Goal: Information Seeking & Learning: Check status

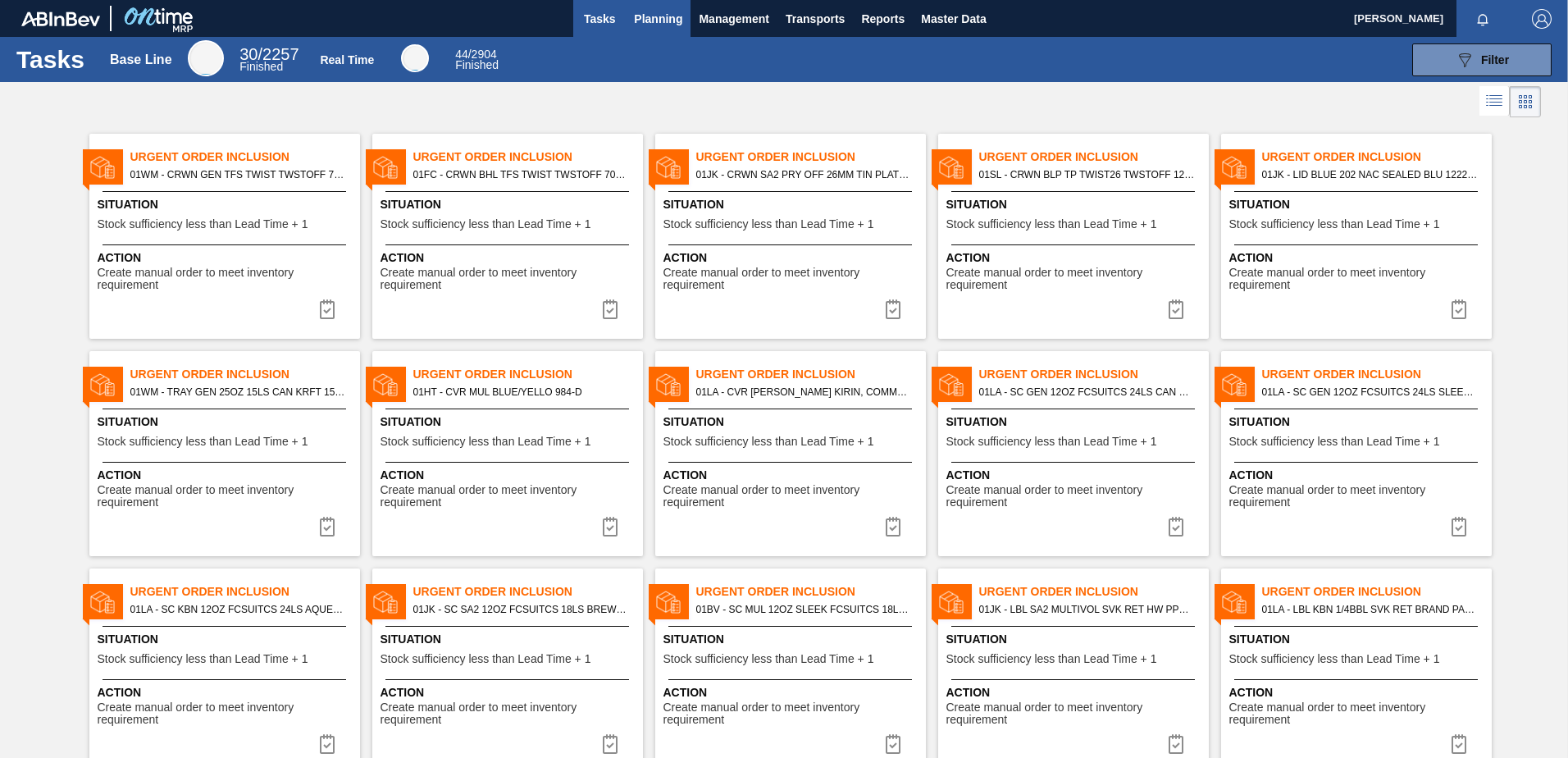
click at [648, 22] on span "Planning" at bounding box center [658, 19] width 48 height 20
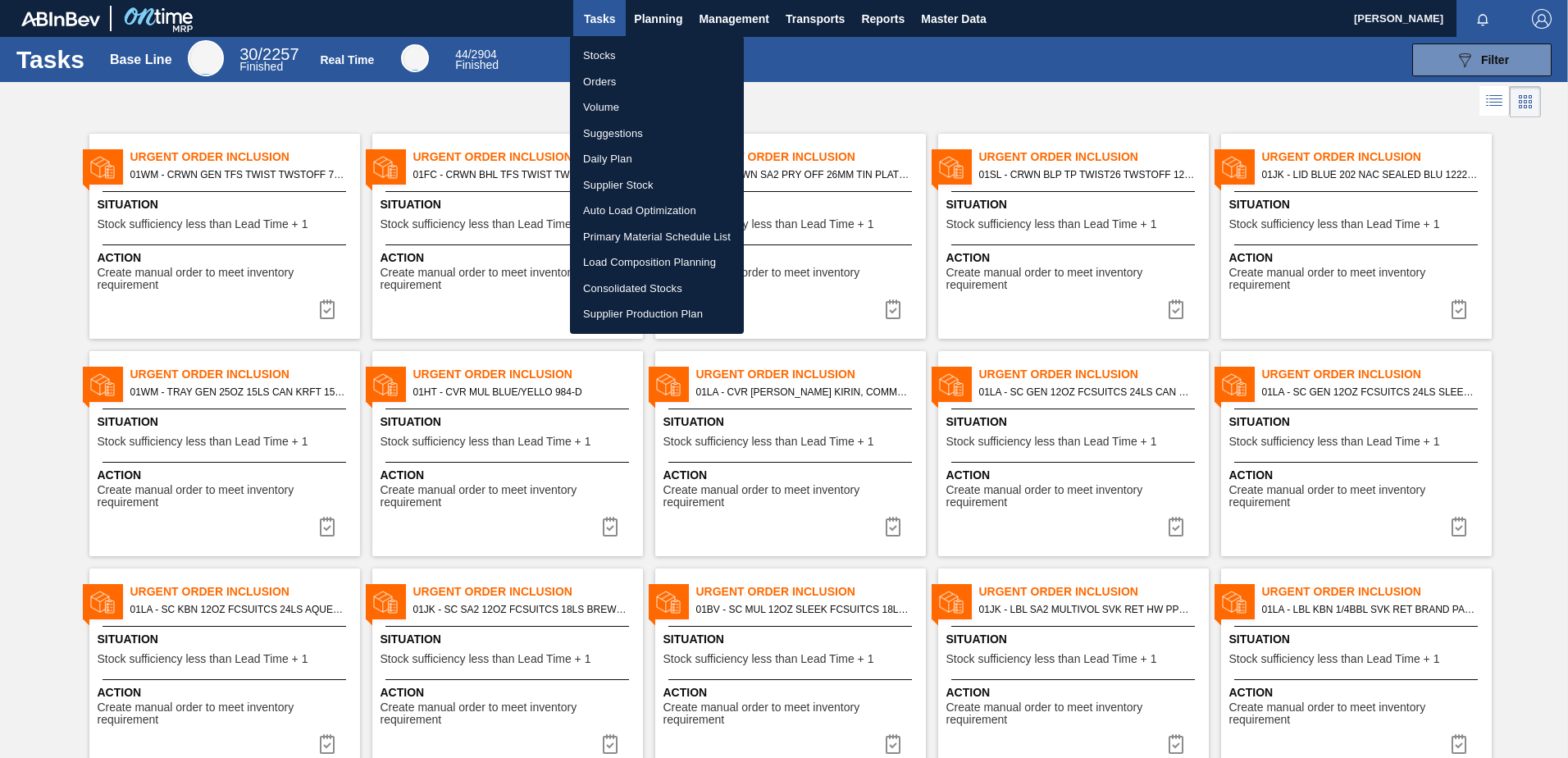
click at [605, 54] on li "Stocks" at bounding box center [657, 56] width 174 height 27
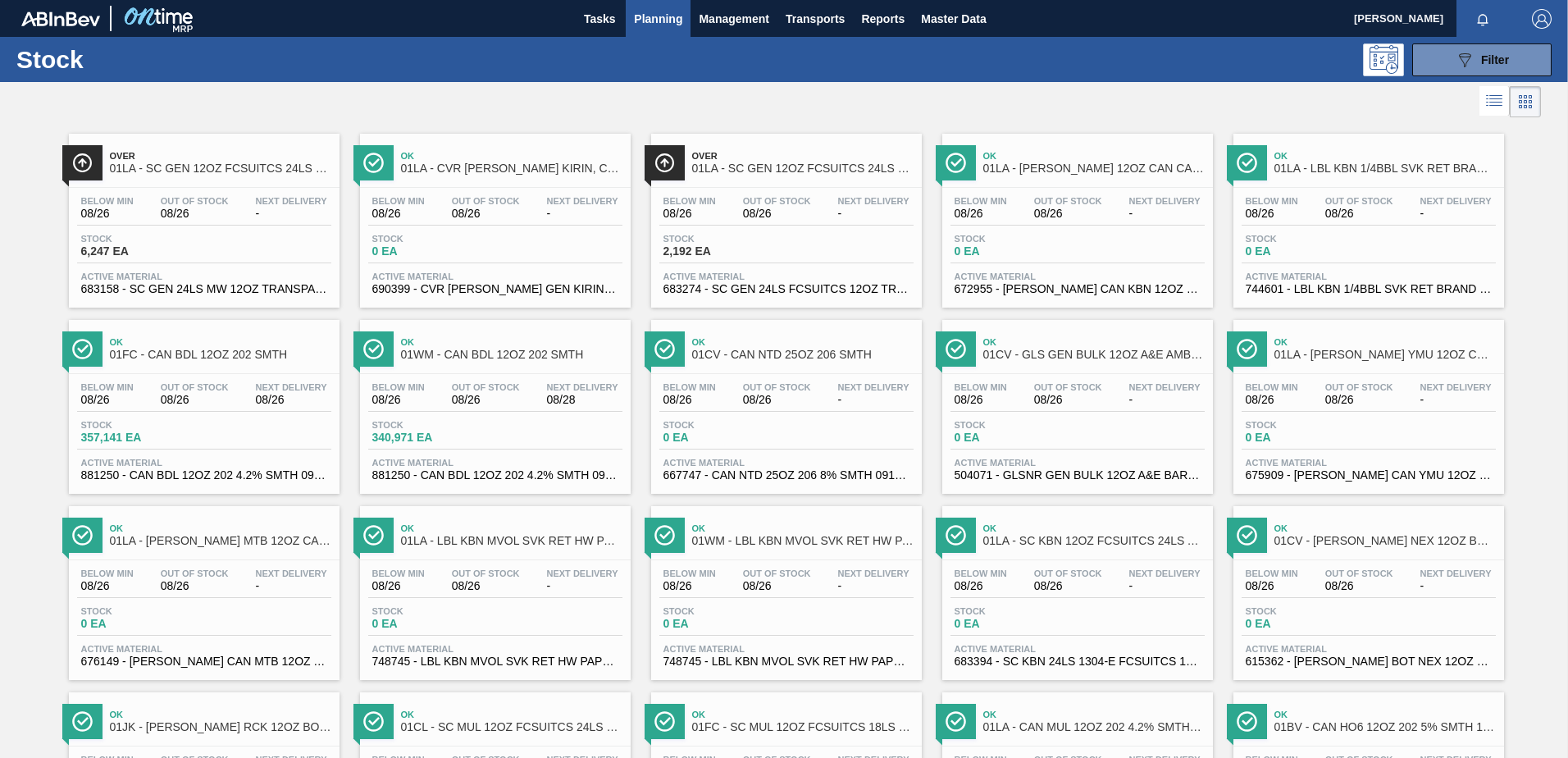
click at [1487, 108] on icon at bounding box center [1494, 101] width 20 height 20
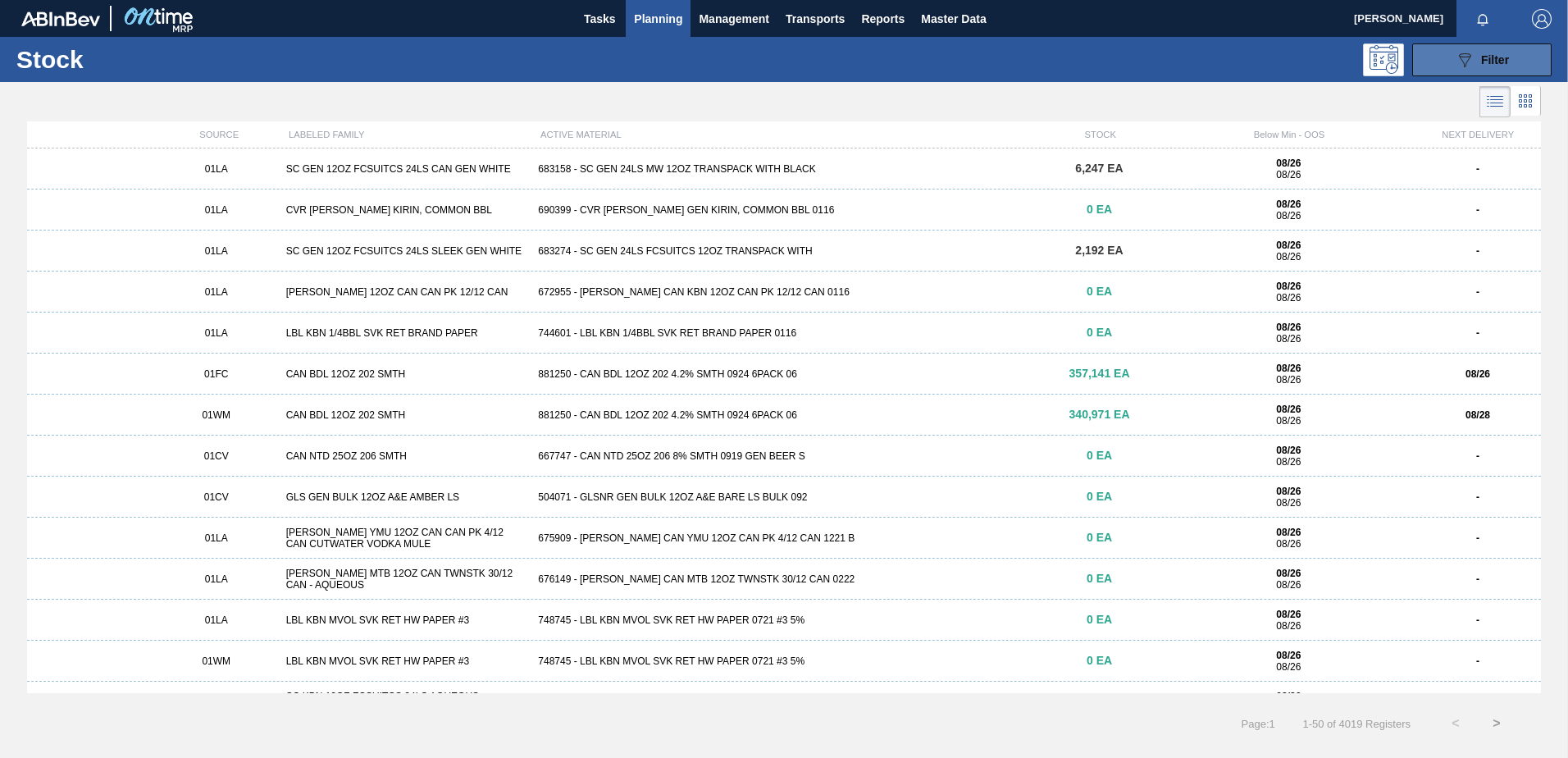
click at [1488, 64] on span "Filter" at bounding box center [1495, 60] width 28 height 13
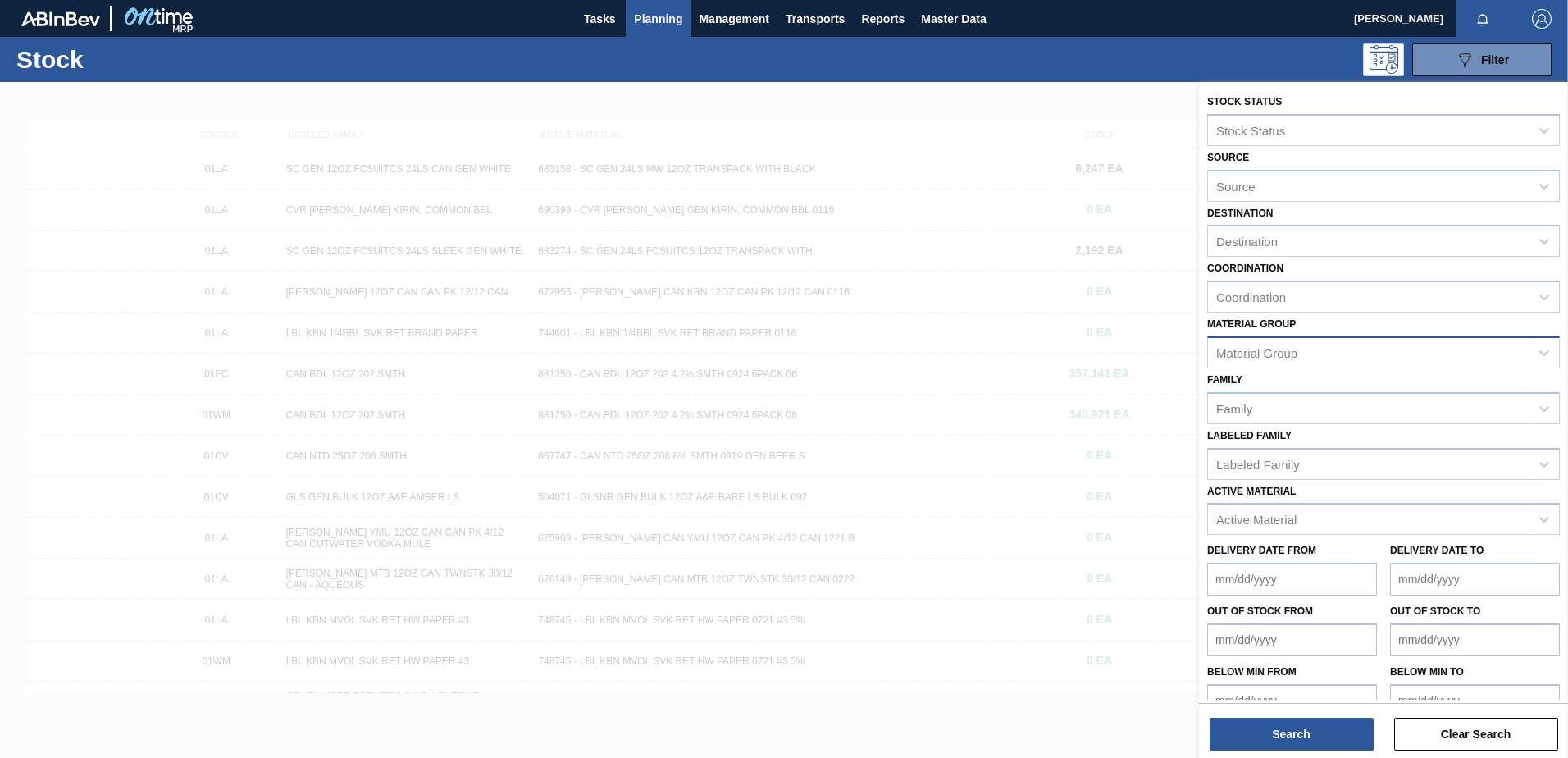
click at [1315, 351] on div "Material Group" at bounding box center [1368, 352] width 321 height 24
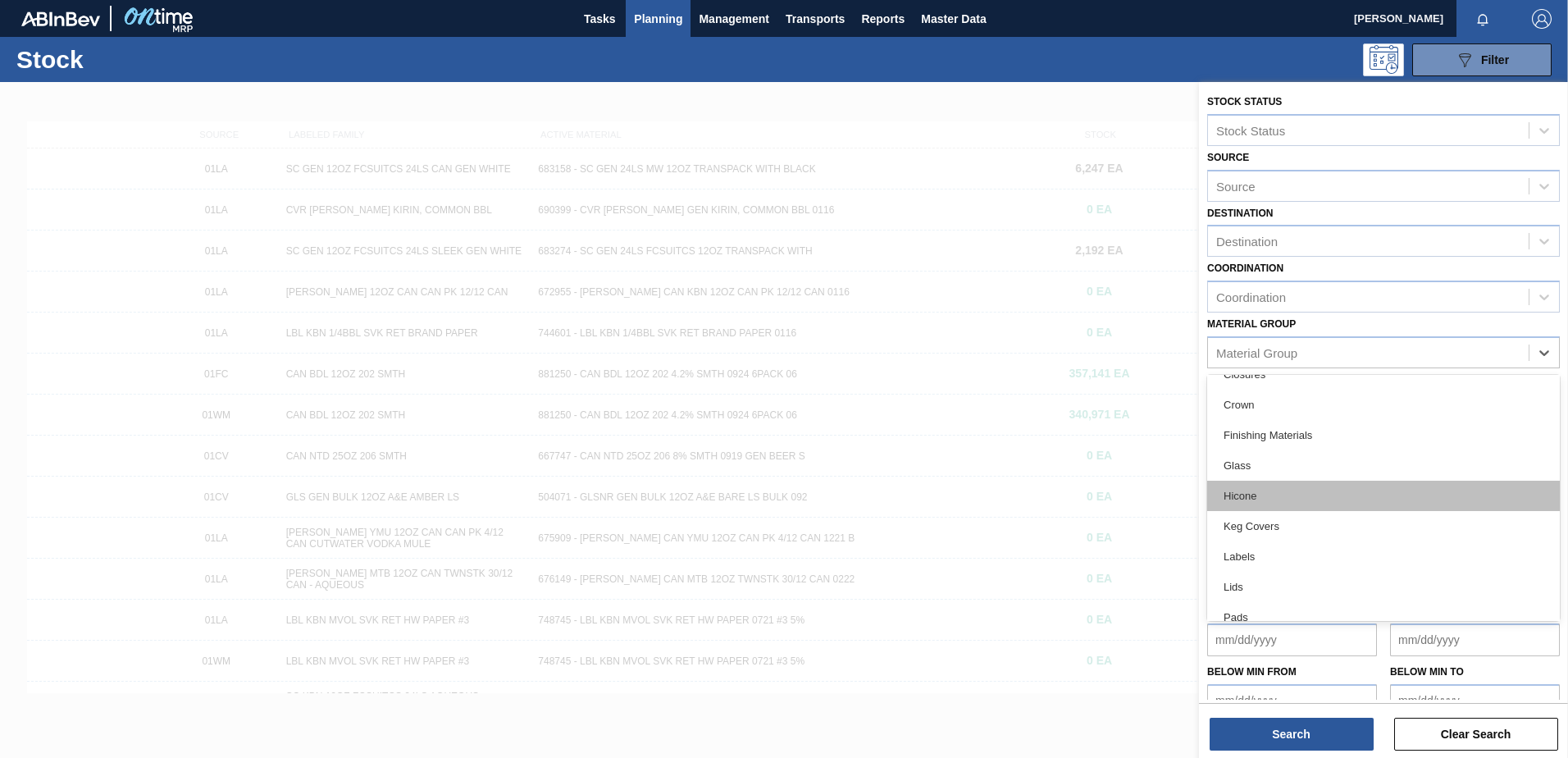
scroll to position [164, 0]
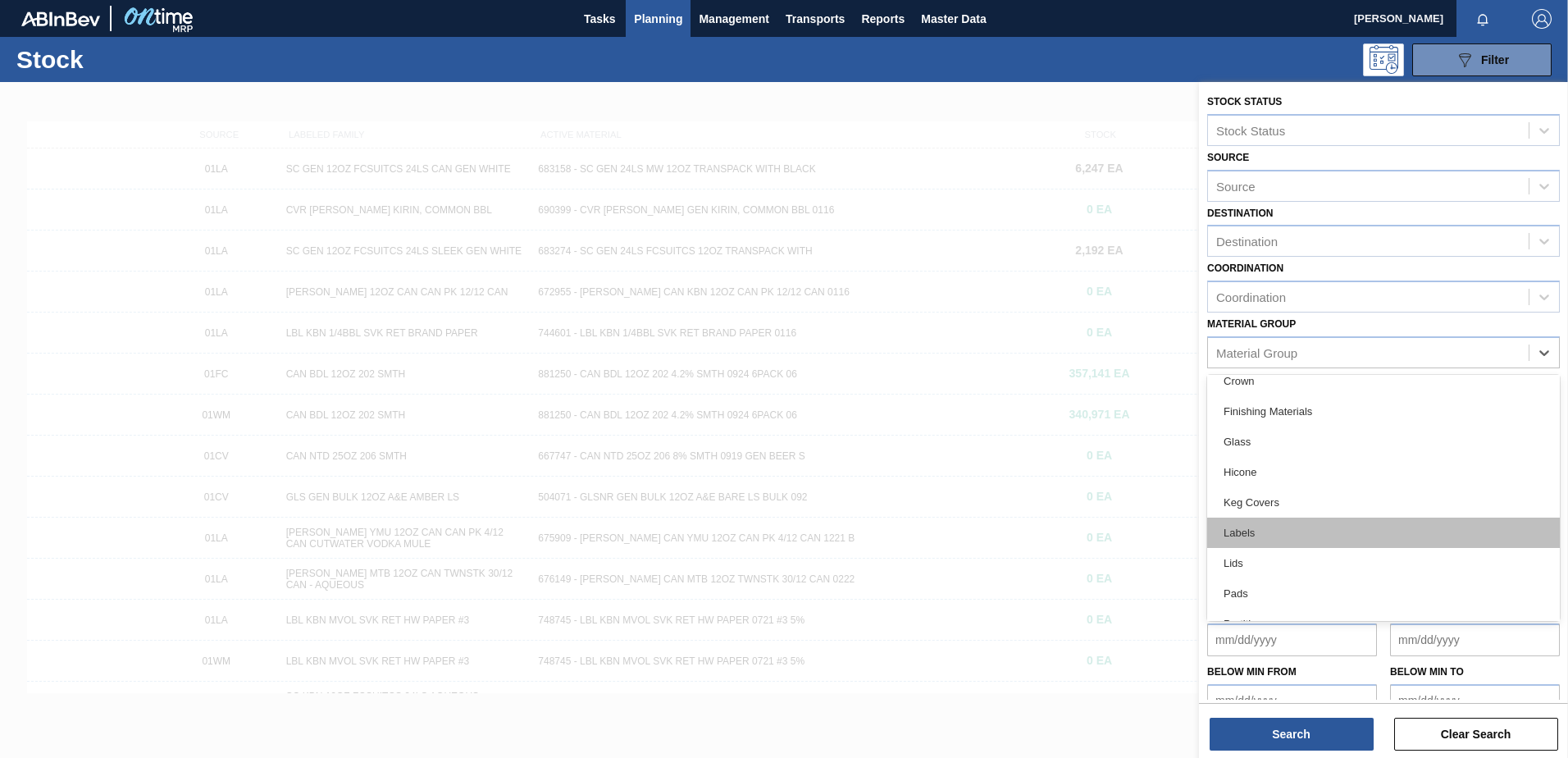
click at [1296, 534] on div "Labels" at bounding box center [1384, 533] width 353 height 31
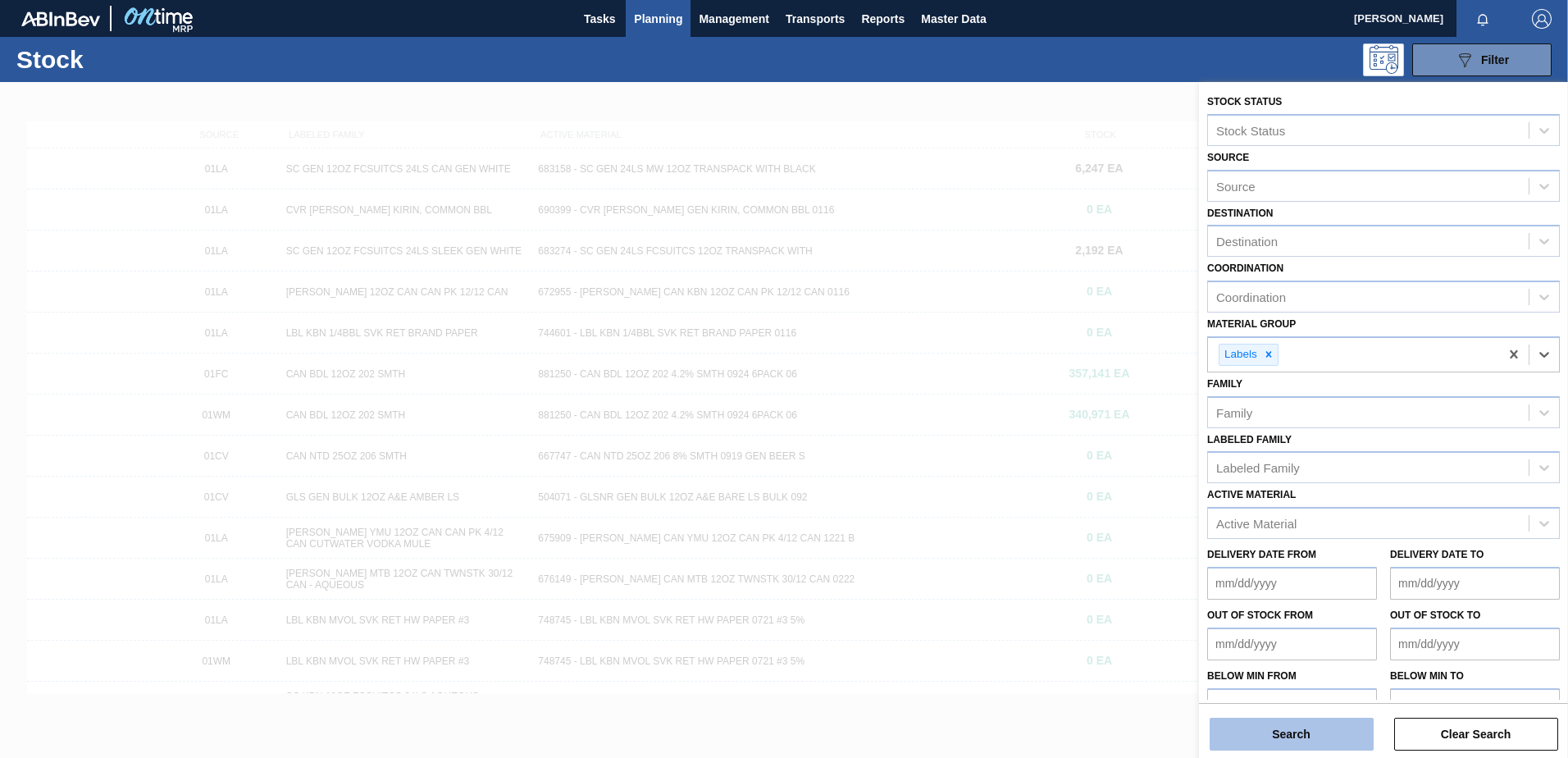
click at [1286, 727] on button "Search" at bounding box center [1292, 734] width 164 height 33
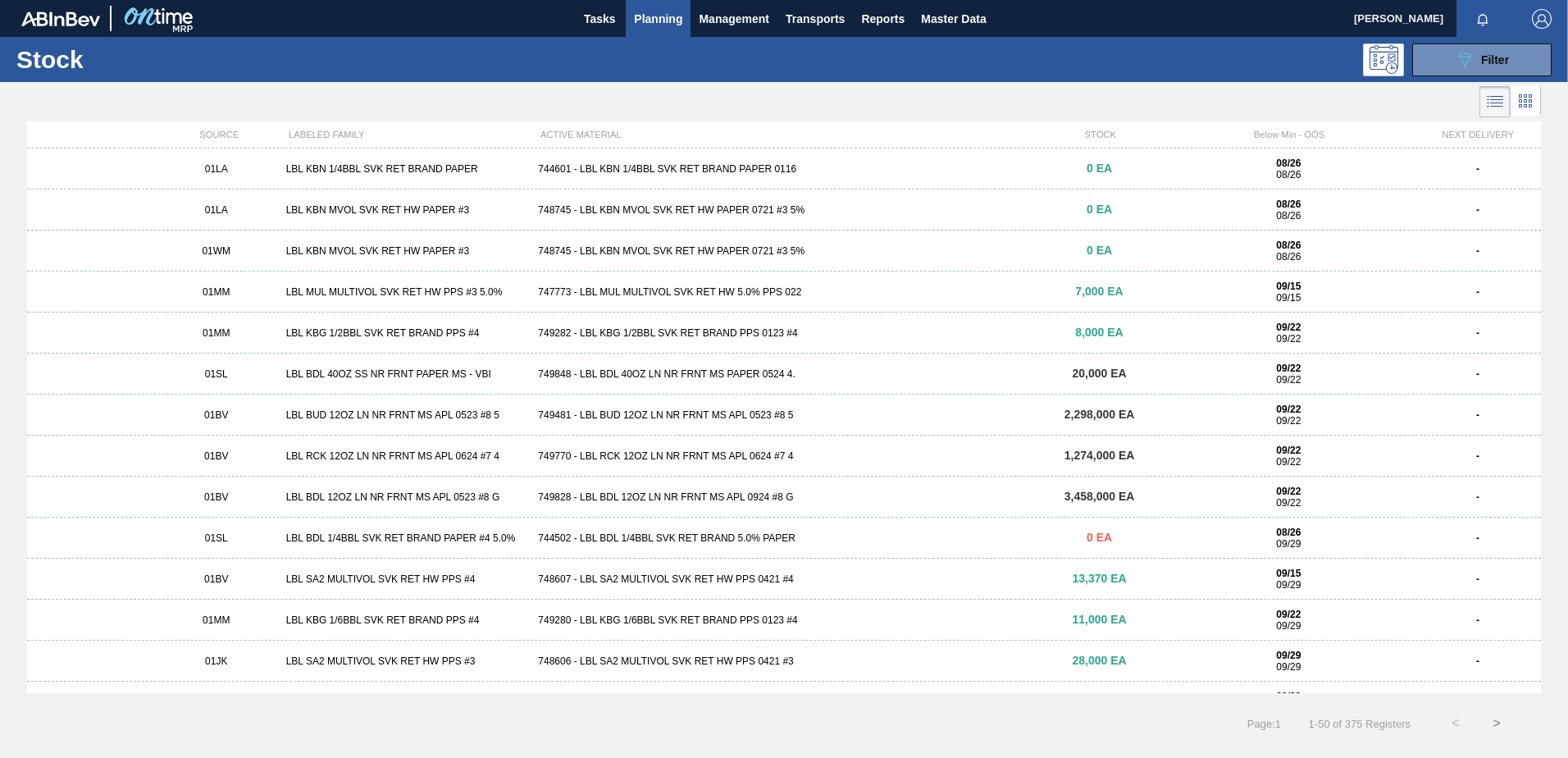
click at [376, 163] on div "LBL KBN 1/4BBL SVK RET BRAND PAPER" at bounding box center [406, 169] width 253 height 12
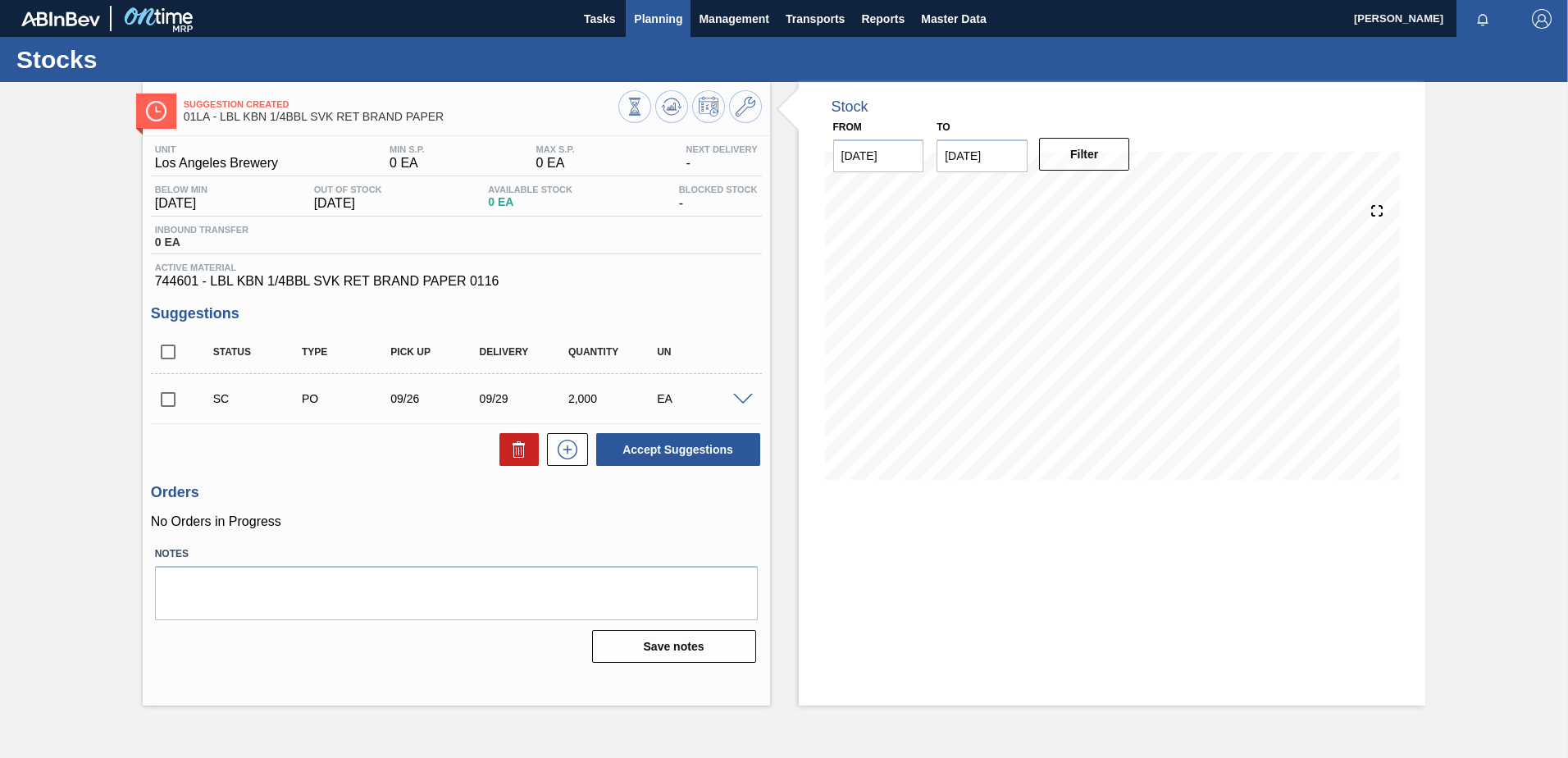
click at [678, 22] on span "Planning" at bounding box center [658, 19] width 48 height 20
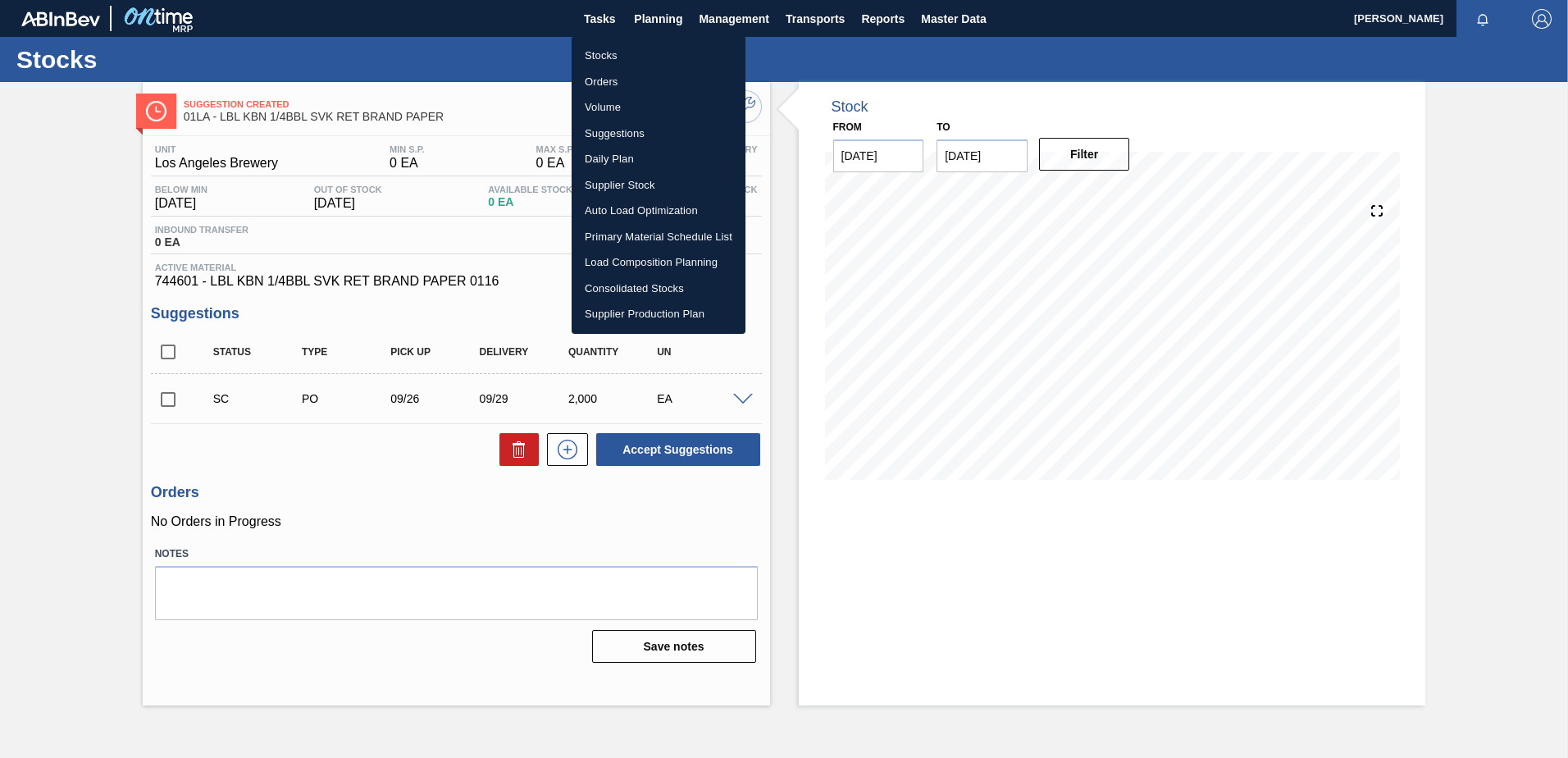
click at [515, 66] on div at bounding box center [784, 379] width 1568 height 758
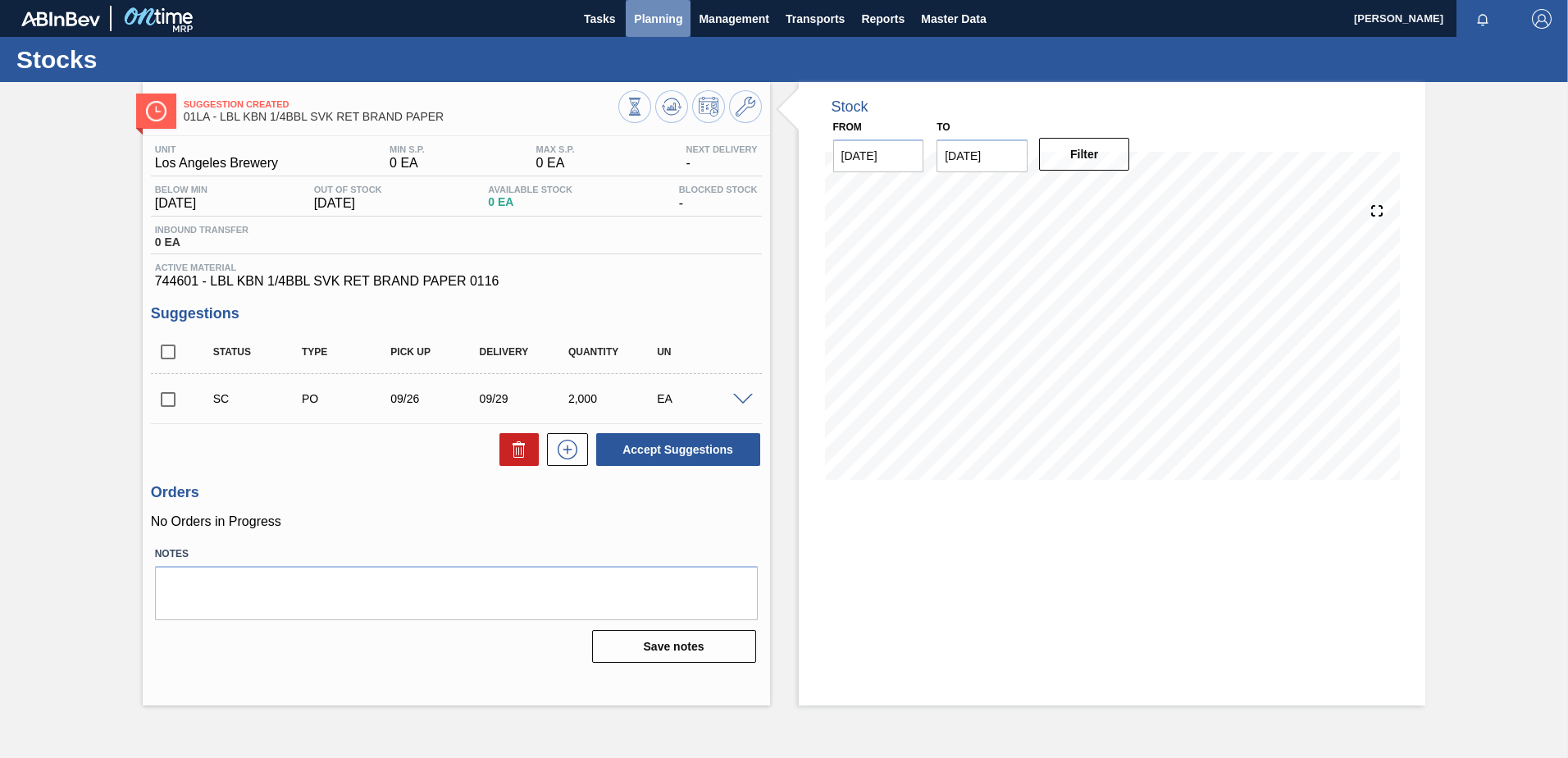
click at [641, 16] on span "Planning" at bounding box center [658, 19] width 48 height 20
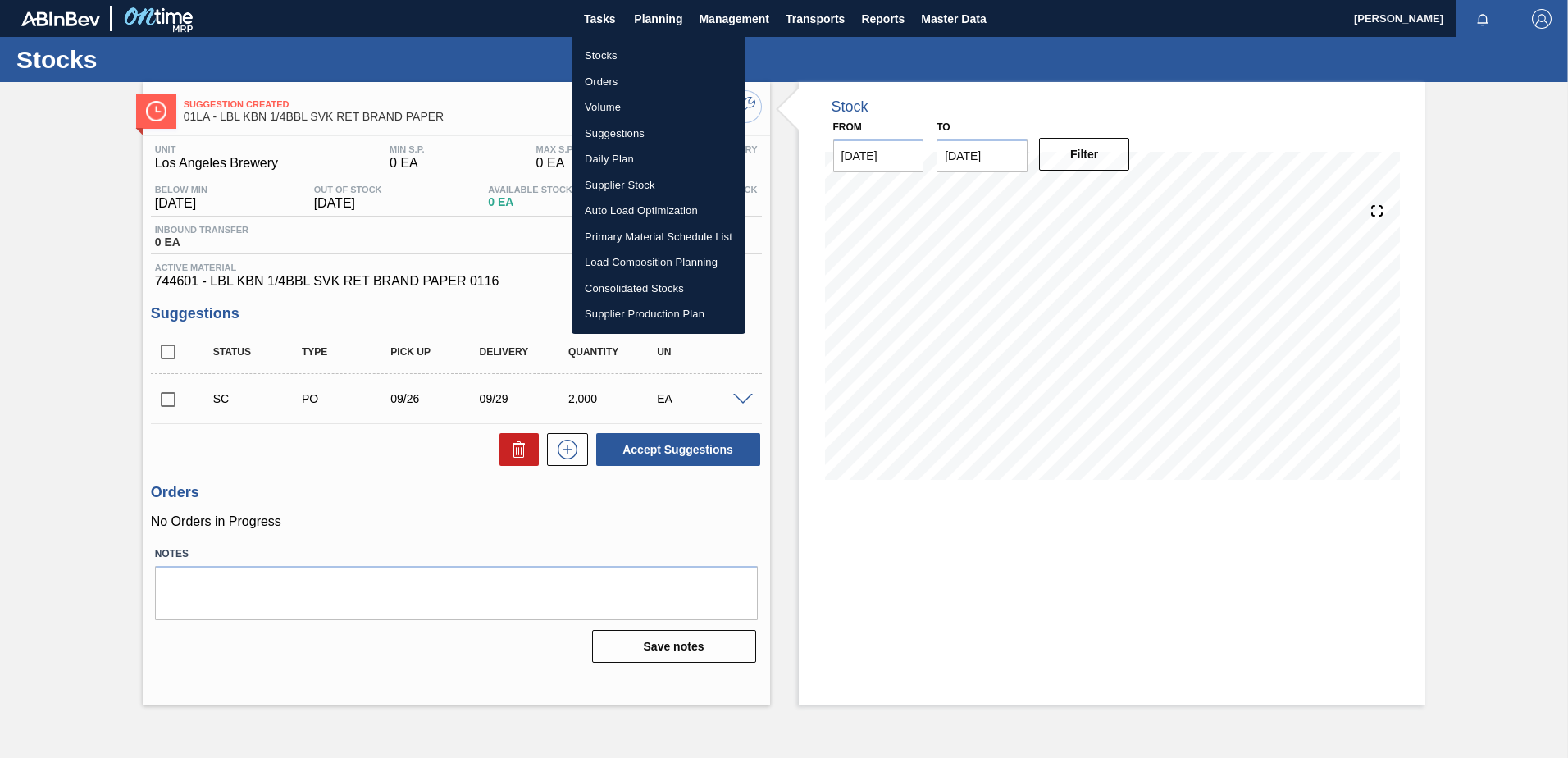
click at [504, 37] on div at bounding box center [784, 379] width 1568 height 758
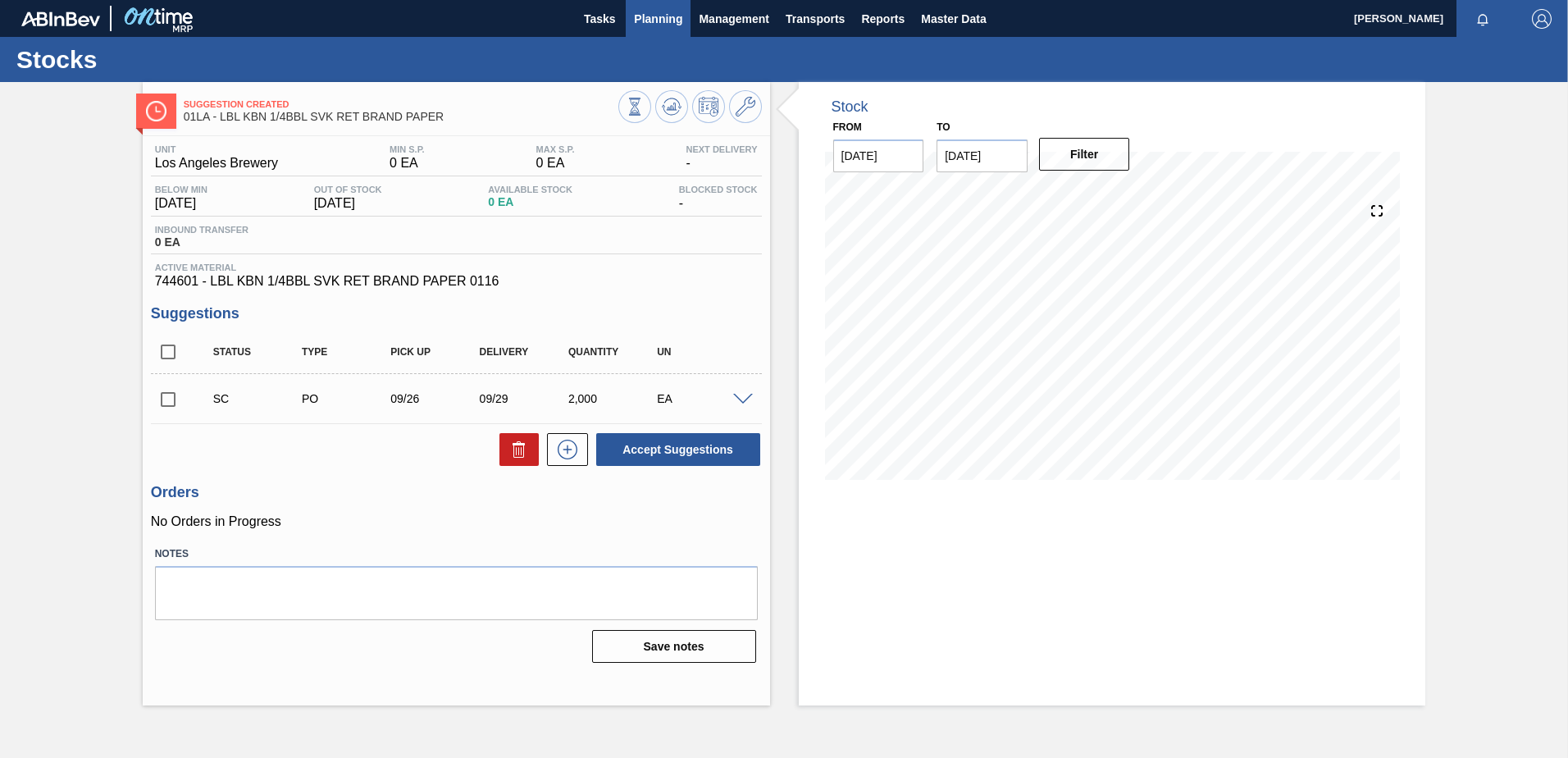
click at [664, 19] on span "Planning" at bounding box center [658, 19] width 48 height 20
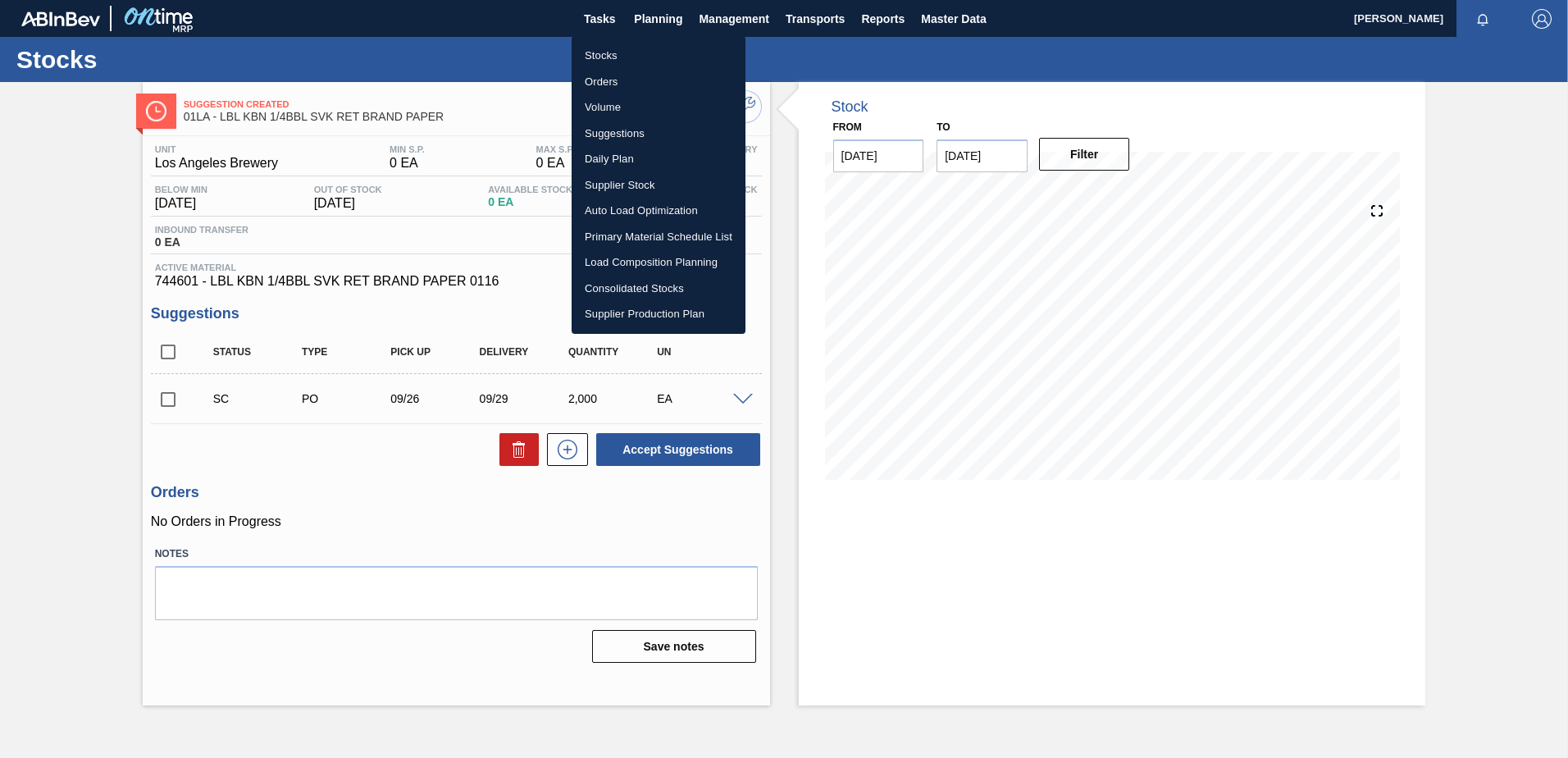
click at [662, 310] on li "Supplier Production Plan" at bounding box center [659, 314] width 174 height 27
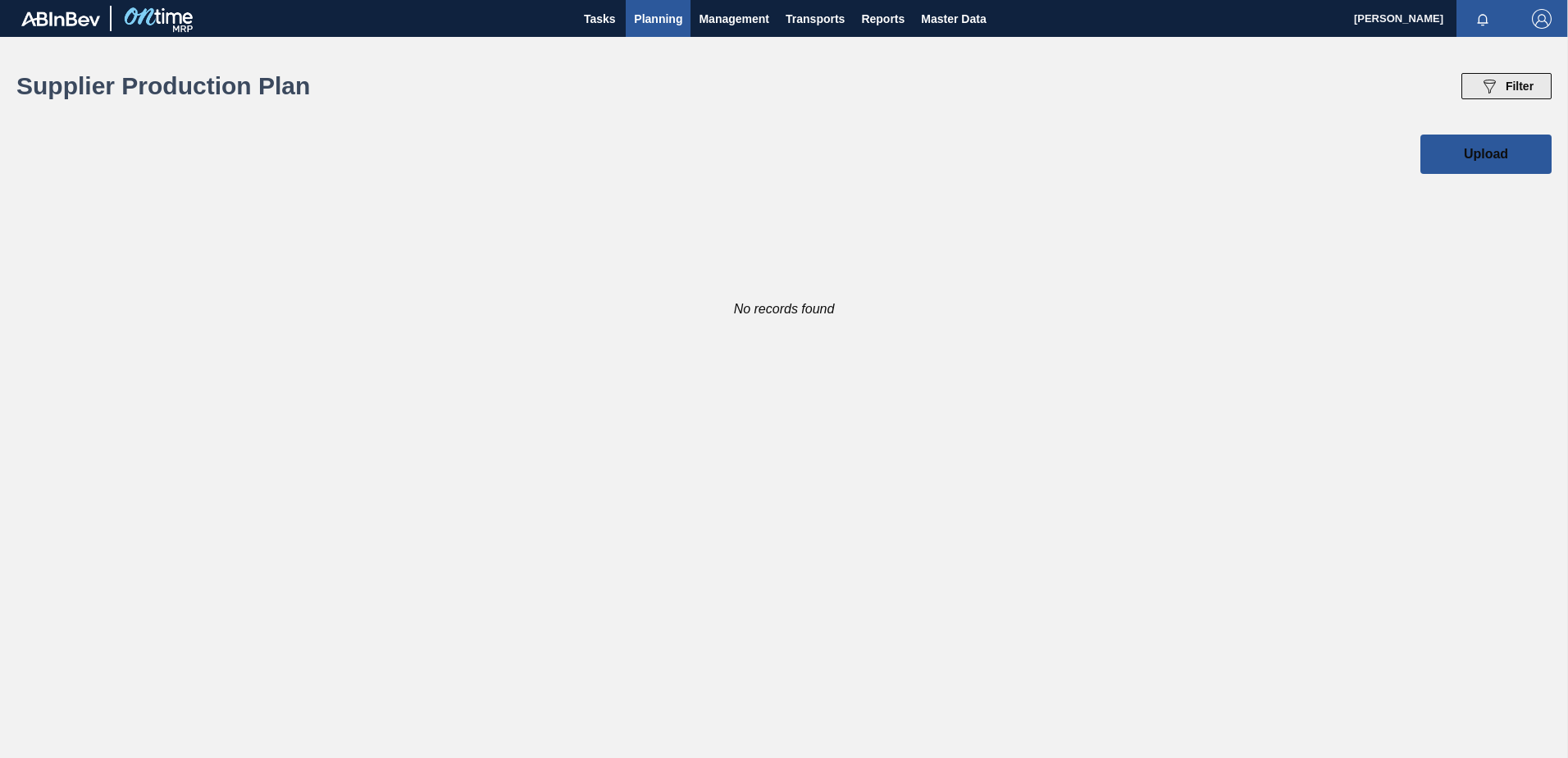
click at [1495, 94] on icon "089F7B8B-B2A5-4AFE-B5C0-19BA573D28AC" at bounding box center [1489, 86] width 20 height 20
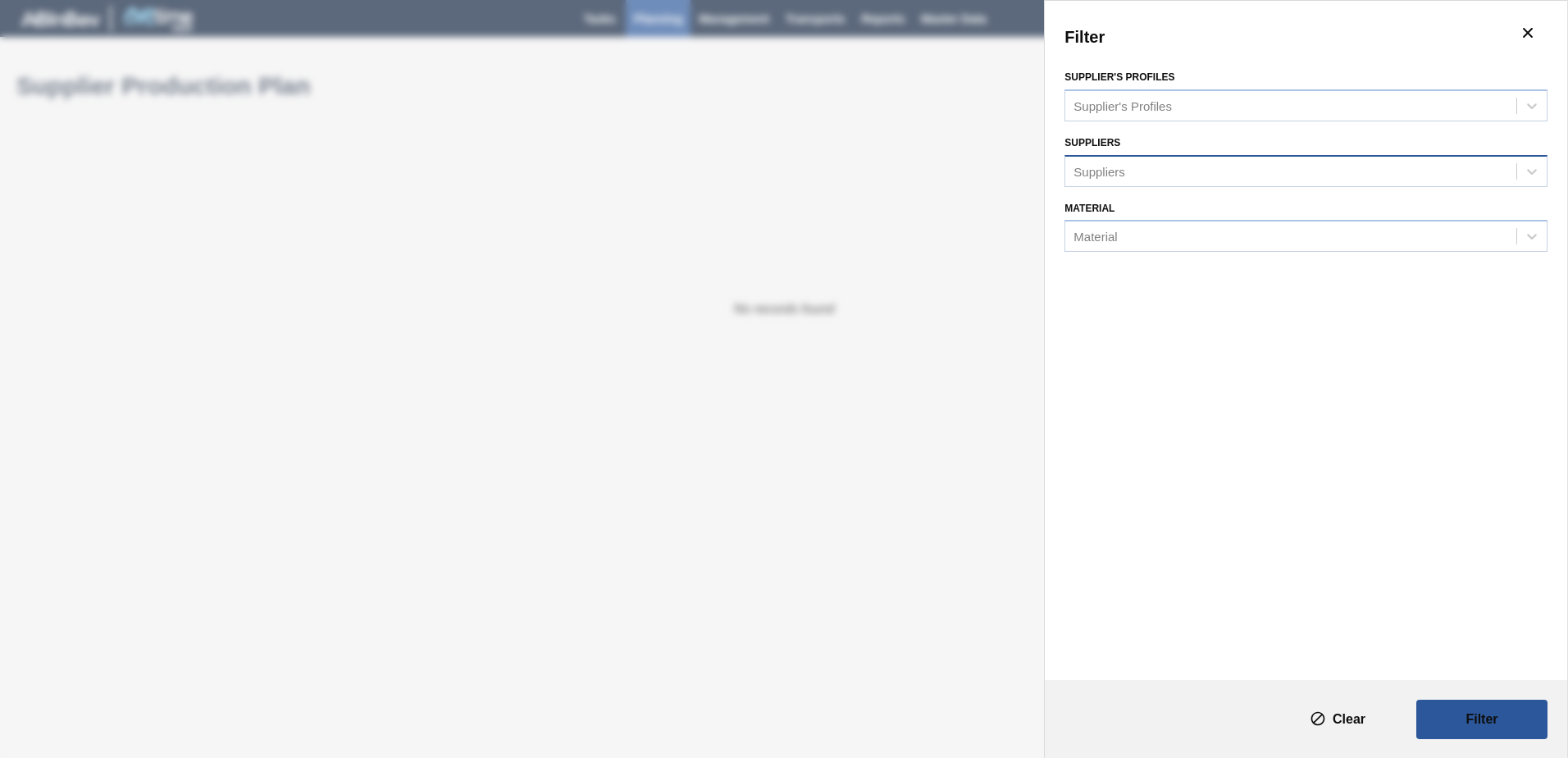
click at [1382, 170] on div "Suppliers" at bounding box center [1291, 171] width 451 height 24
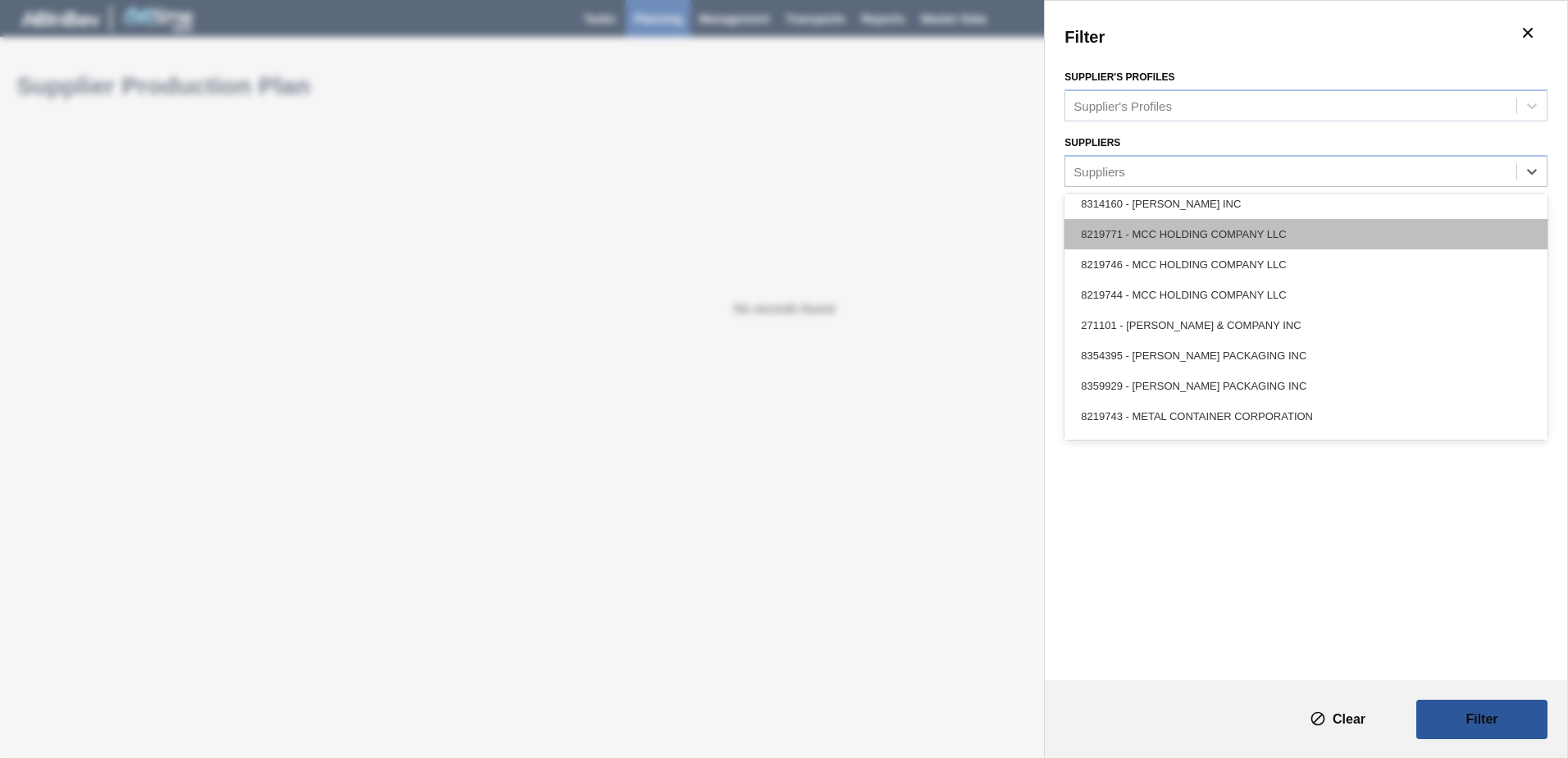
scroll to position [2744, 0]
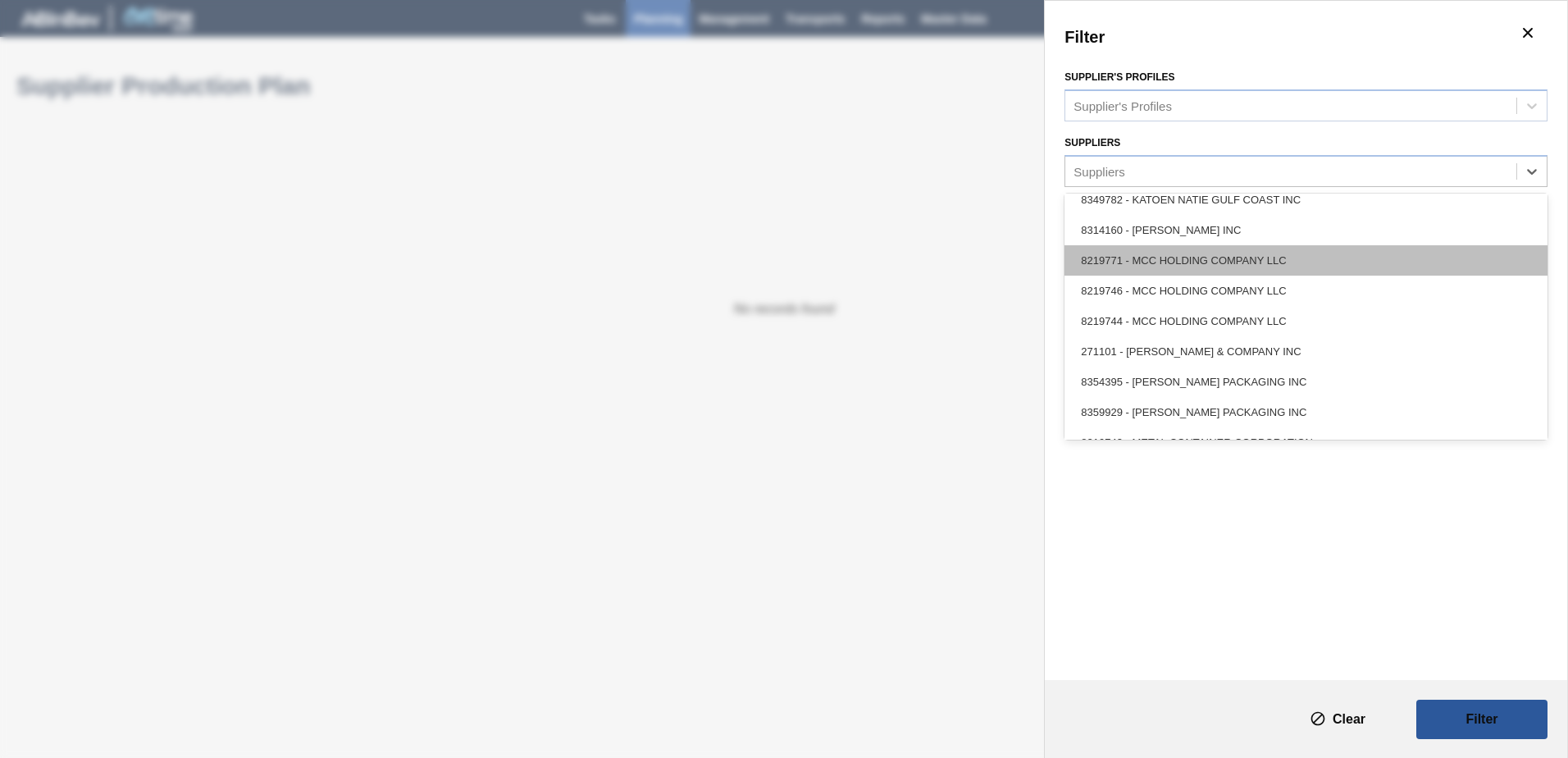
click at [1243, 266] on div "8219771 - MCC HOLDING COMPANY LLC" at bounding box center [1305, 260] width 483 height 31
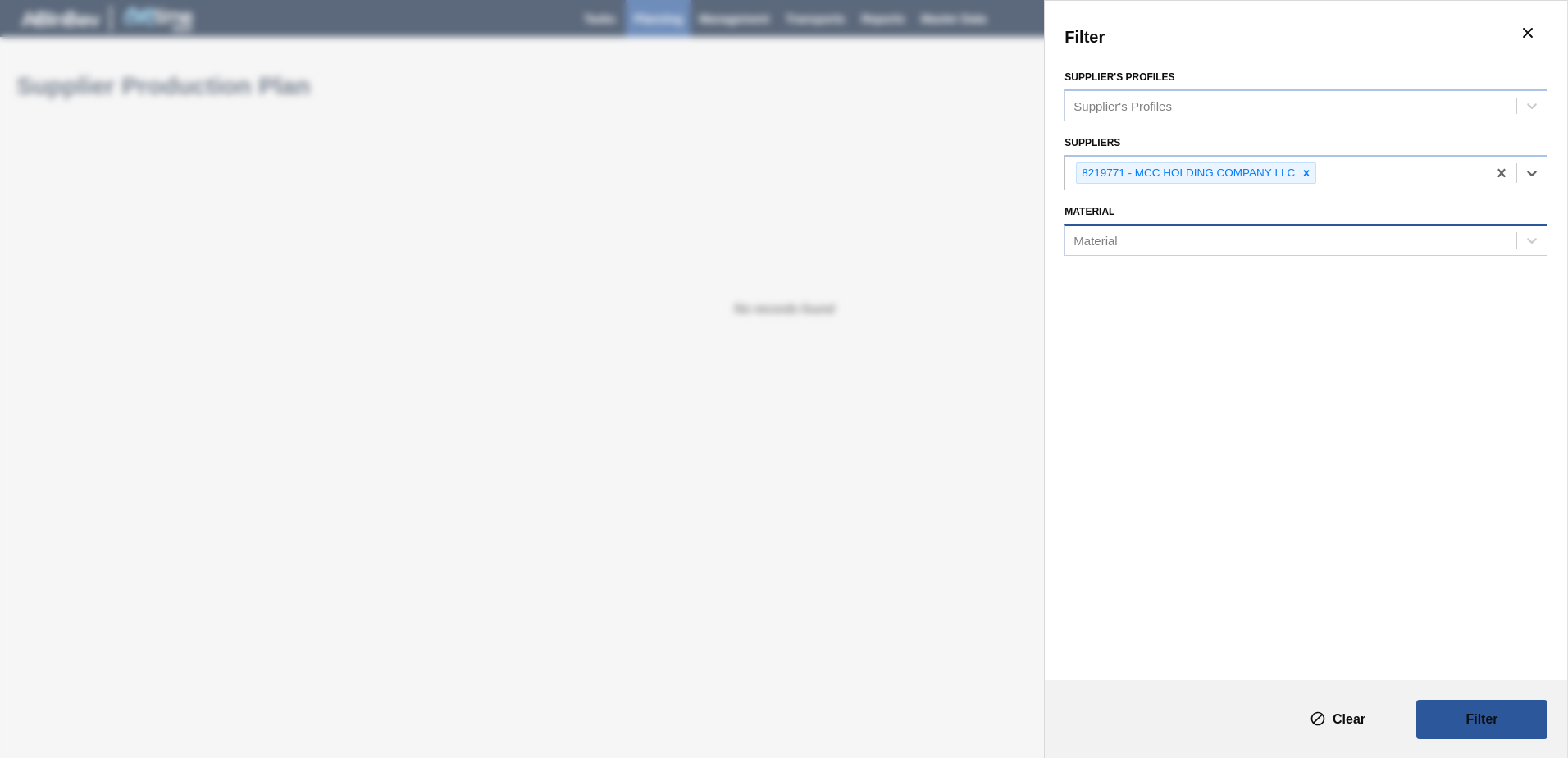
click at [1243, 242] on div "Material" at bounding box center [1291, 240] width 451 height 24
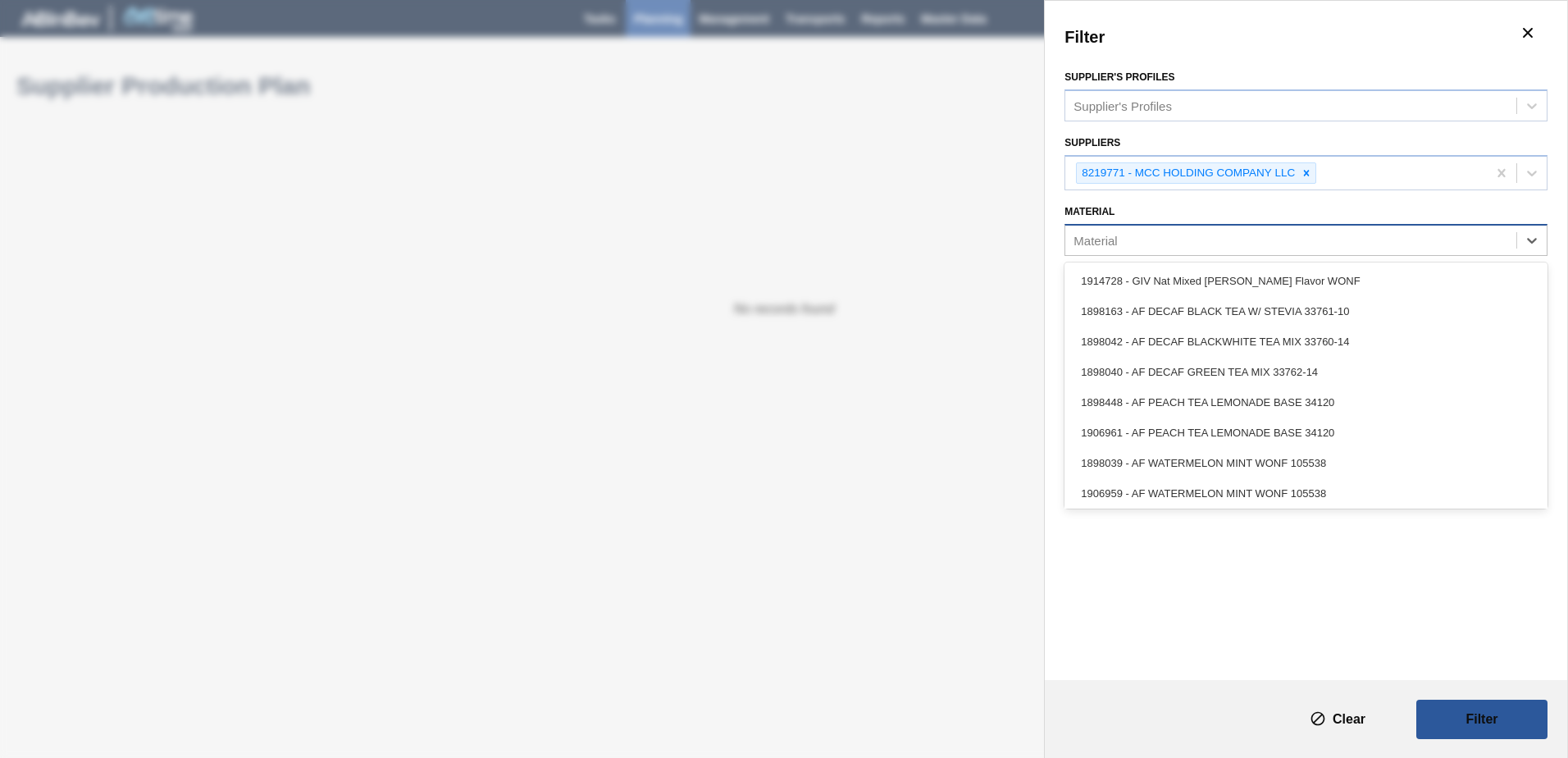
click at [1243, 242] on div "Material" at bounding box center [1291, 240] width 451 height 24
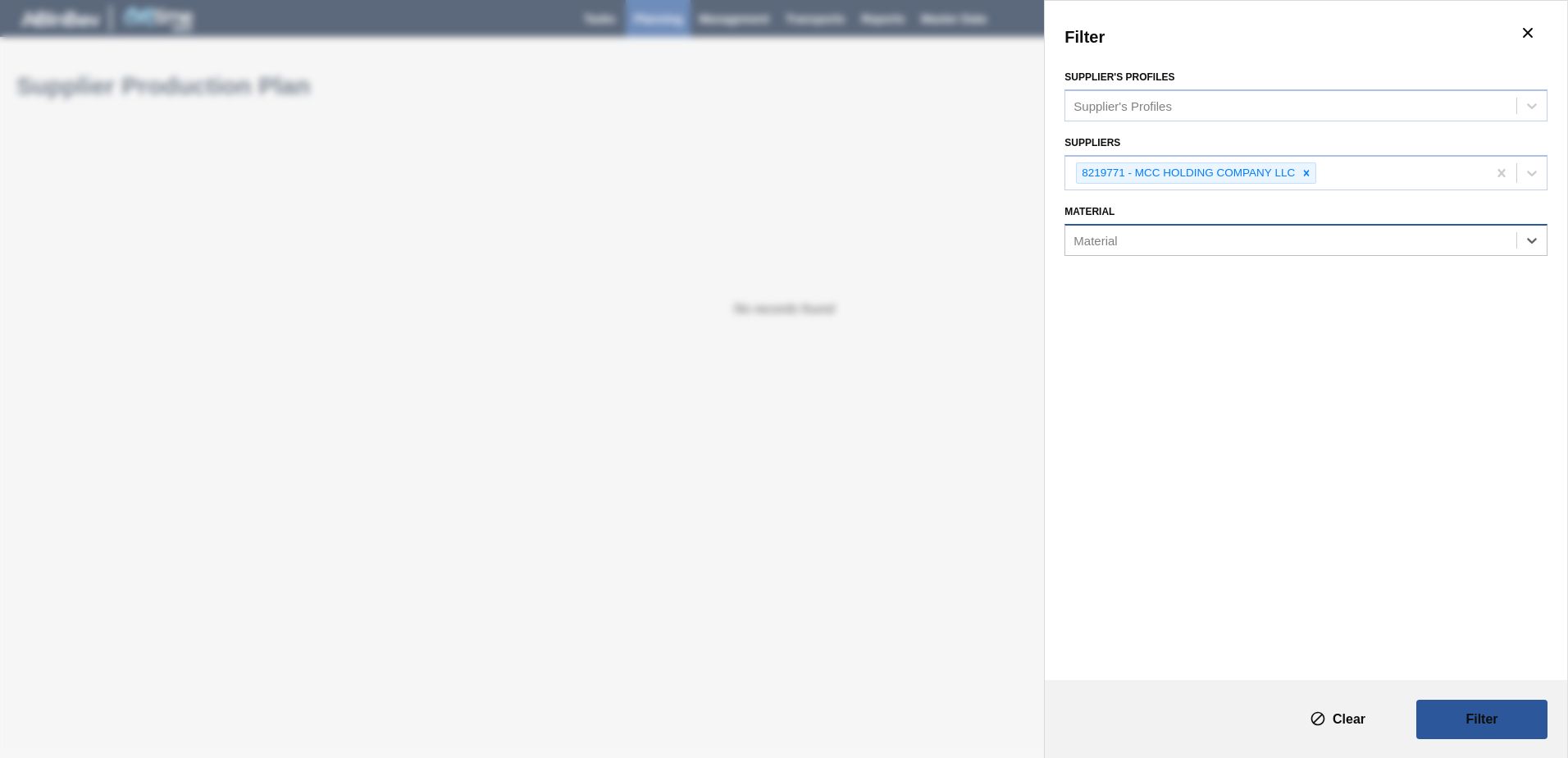
click at [1243, 242] on div "Material" at bounding box center [1291, 240] width 451 height 24
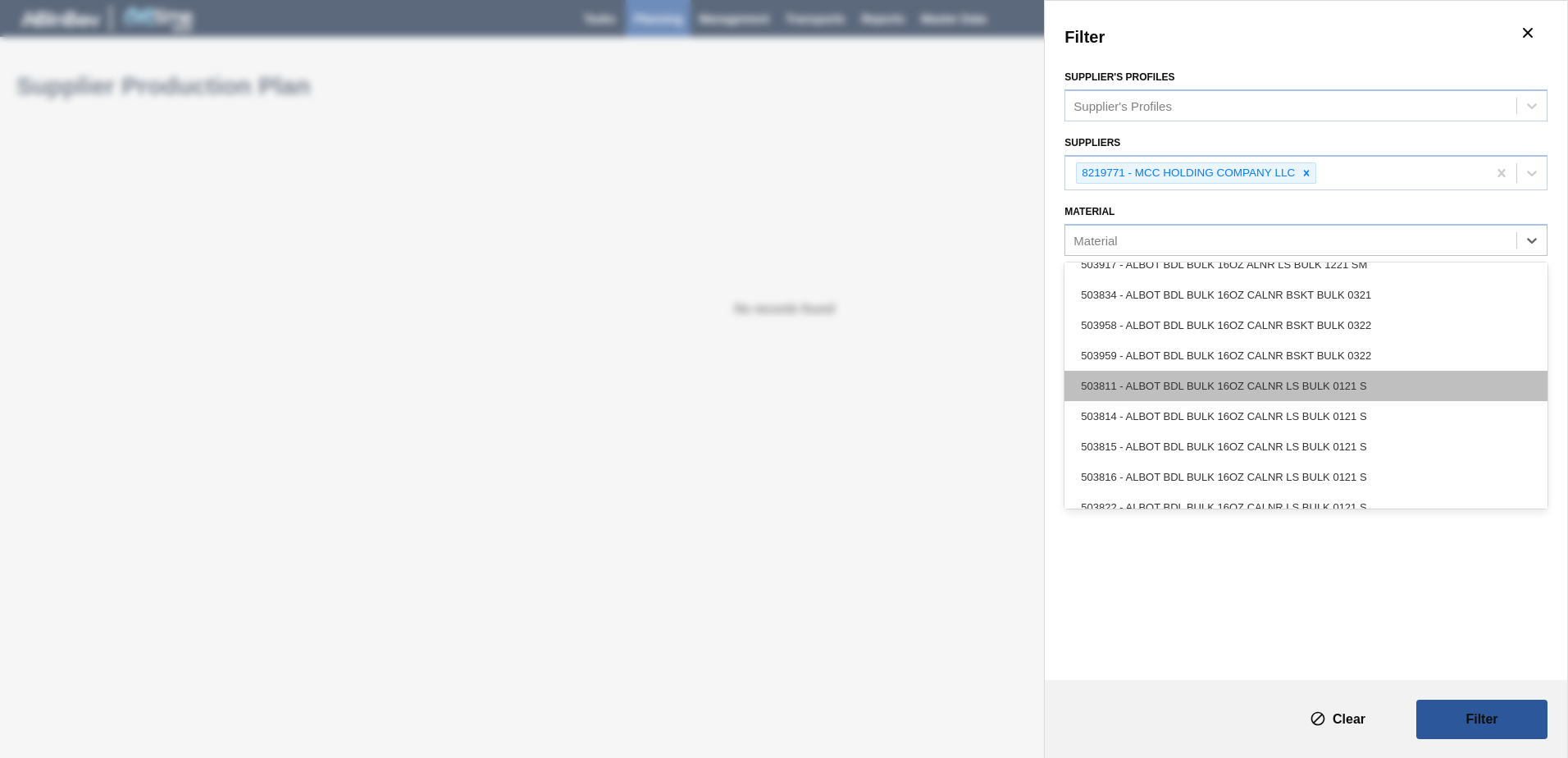
scroll to position [492, 0]
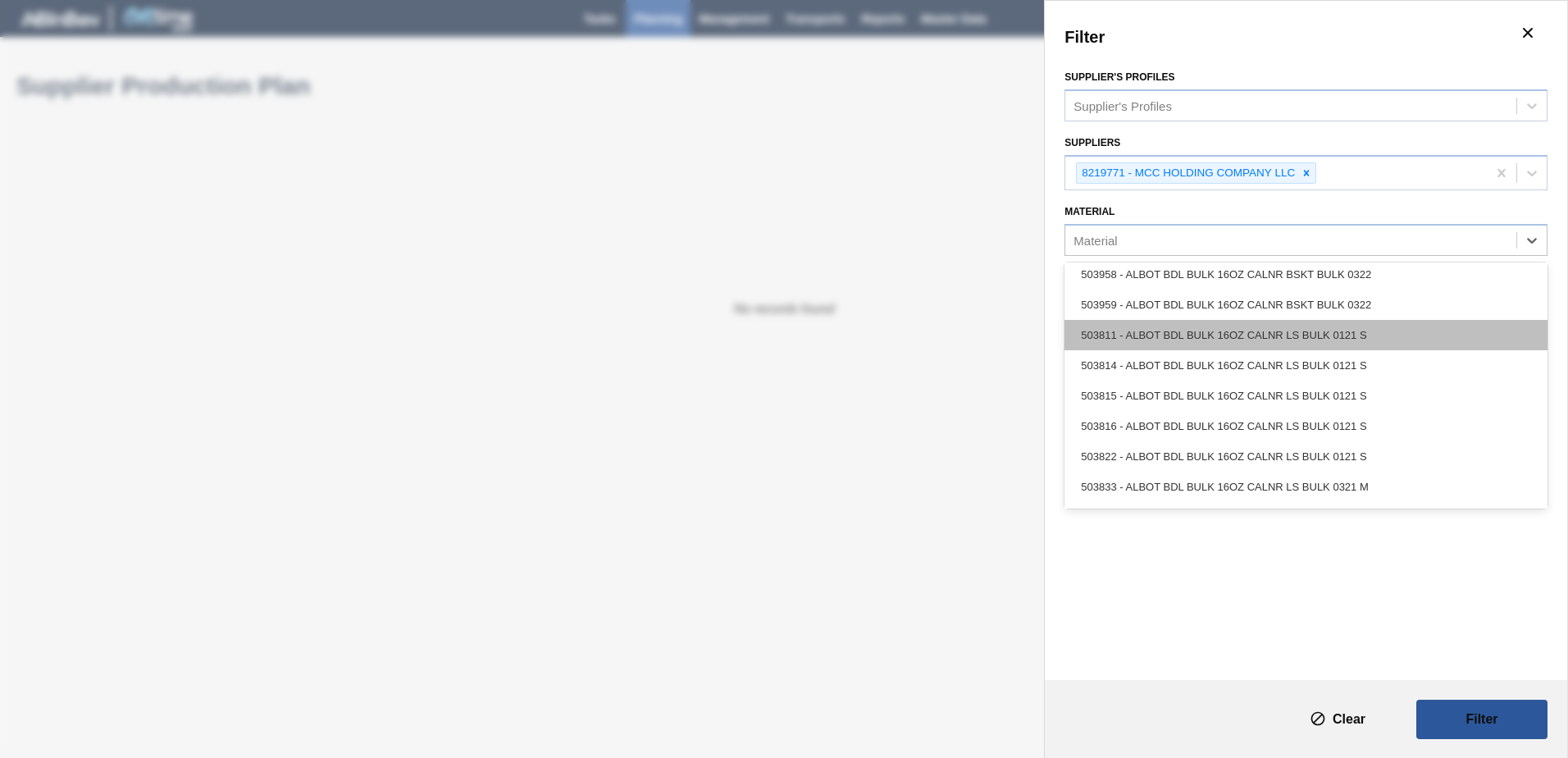
click at [1203, 327] on div "503811 - ALBOT BDL BULK 16OZ CALNR LS BULK 0121 S" at bounding box center [1305, 335] width 483 height 31
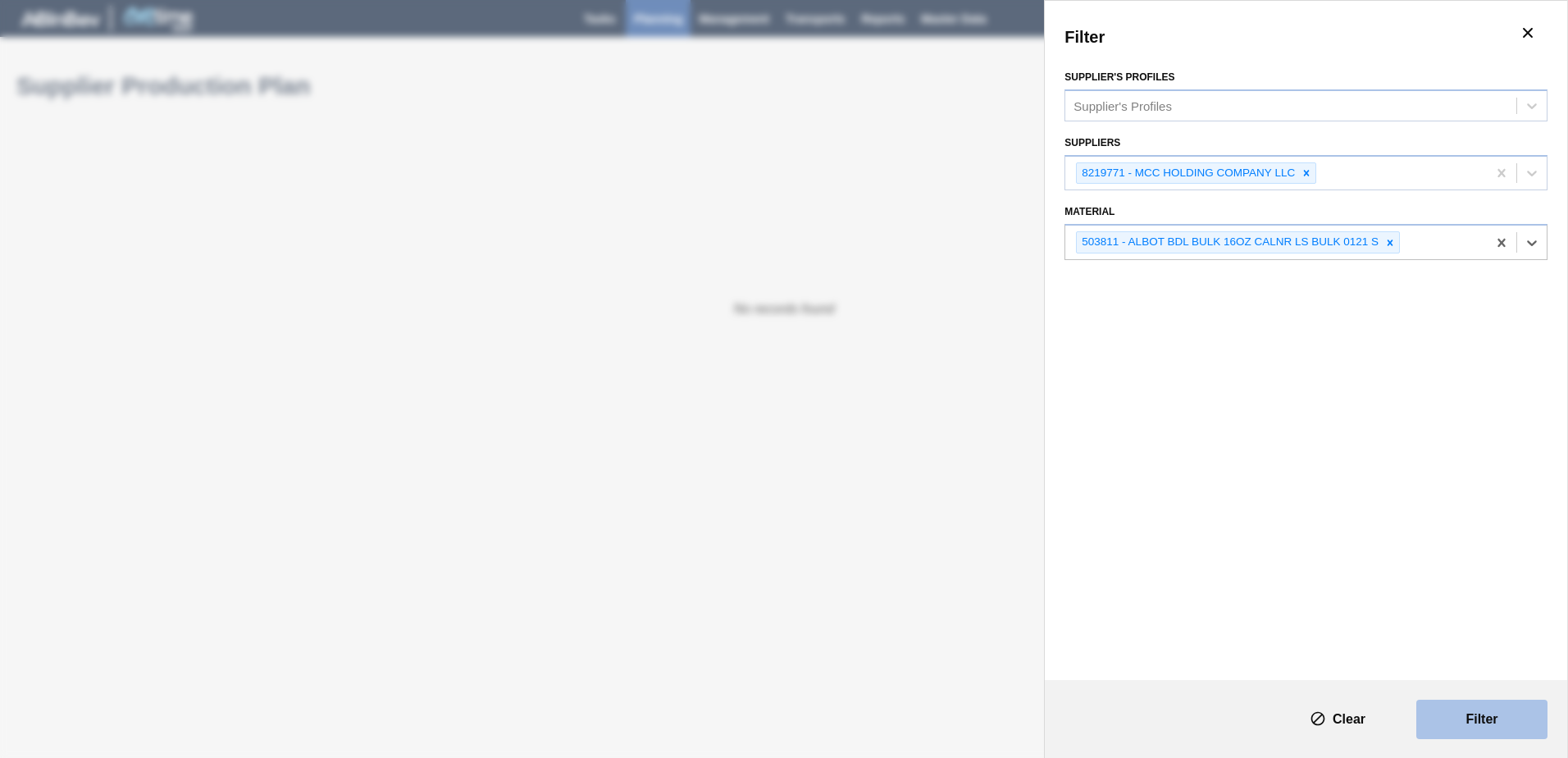
click at [1447, 721] on button "Filter" at bounding box center [1482, 720] width 131 height 40
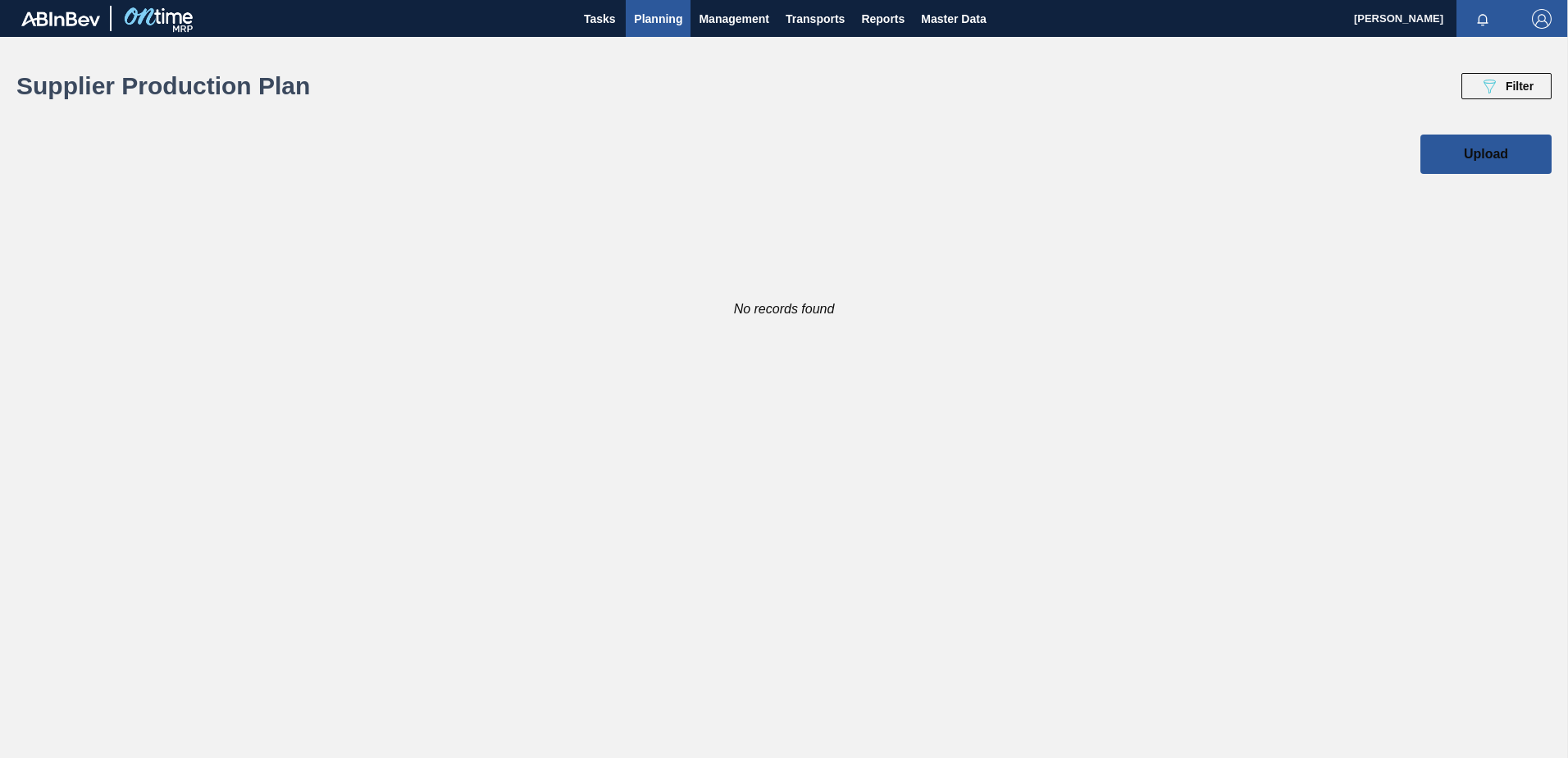
click at [654, 22] on span "Planning" at bounding box center [658, 19] width 48 height 20
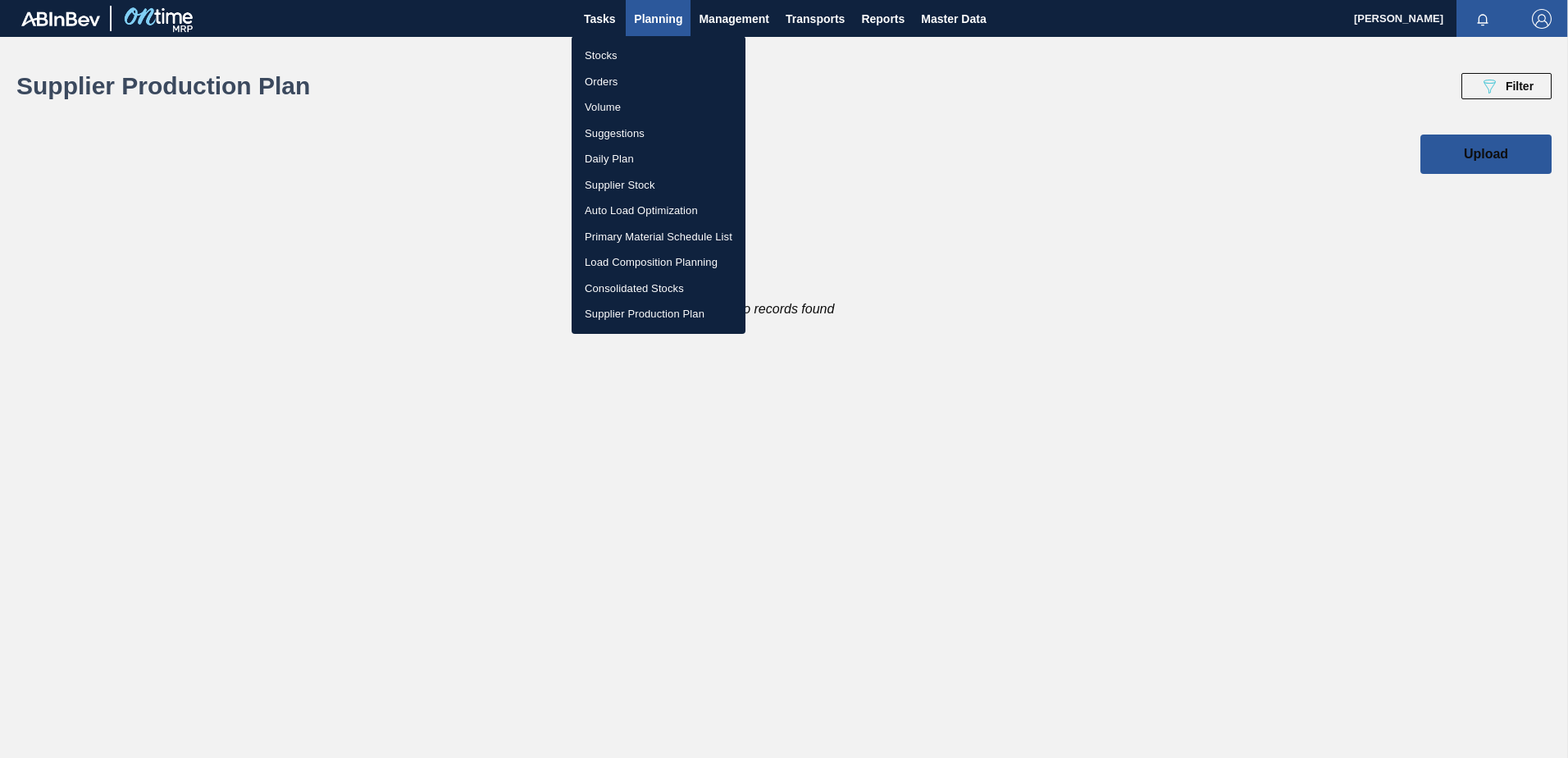
click at [600, 56] on li "Stocks" at bounding box center [659, 56] width 174 height 27
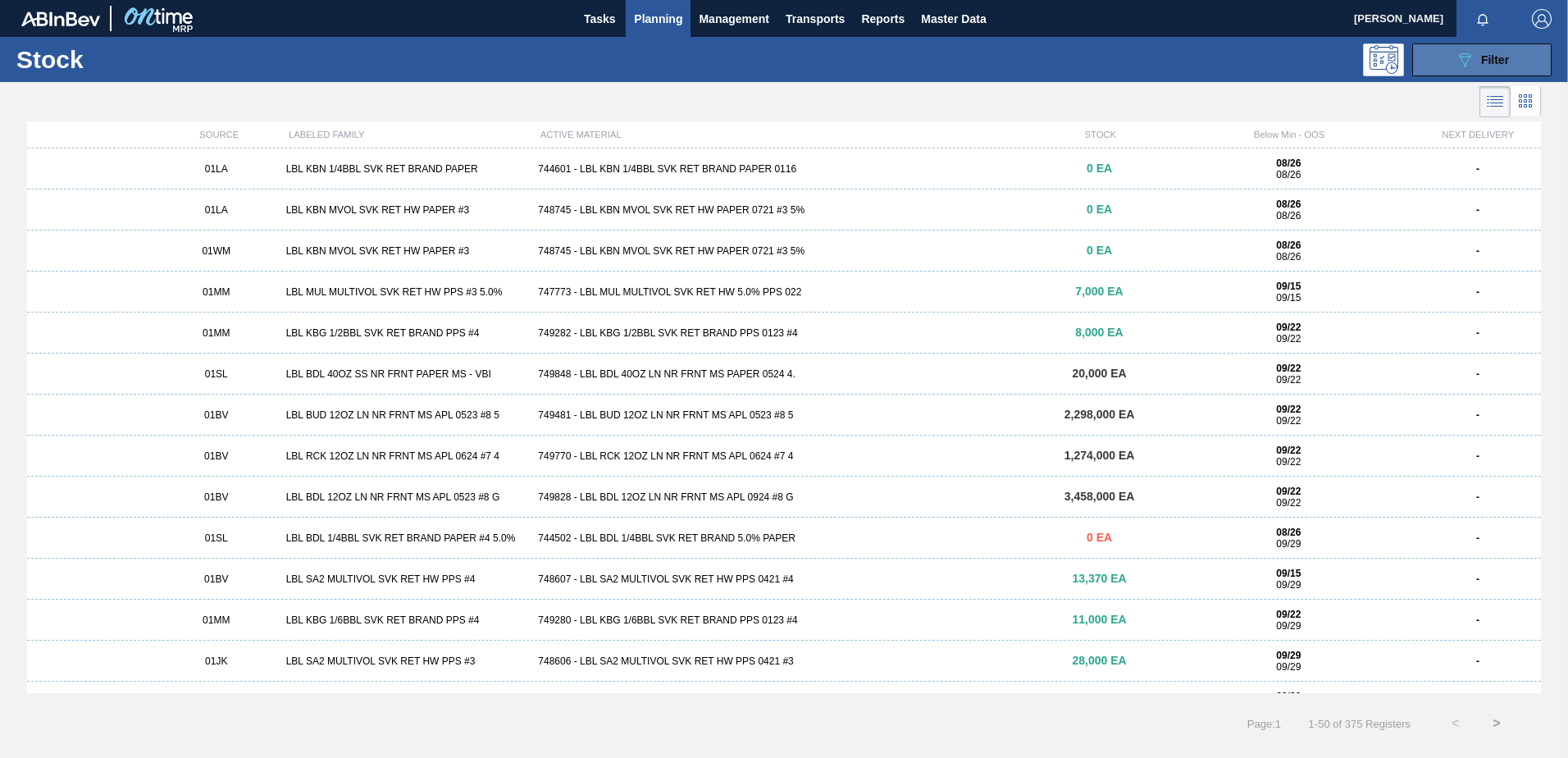
click at [1475, 65] on div "089F7B8B-B2A5-4AFE-B5C0-19BA573D28AC Filter" at bounding box center [1482, 60] width 54 height 20
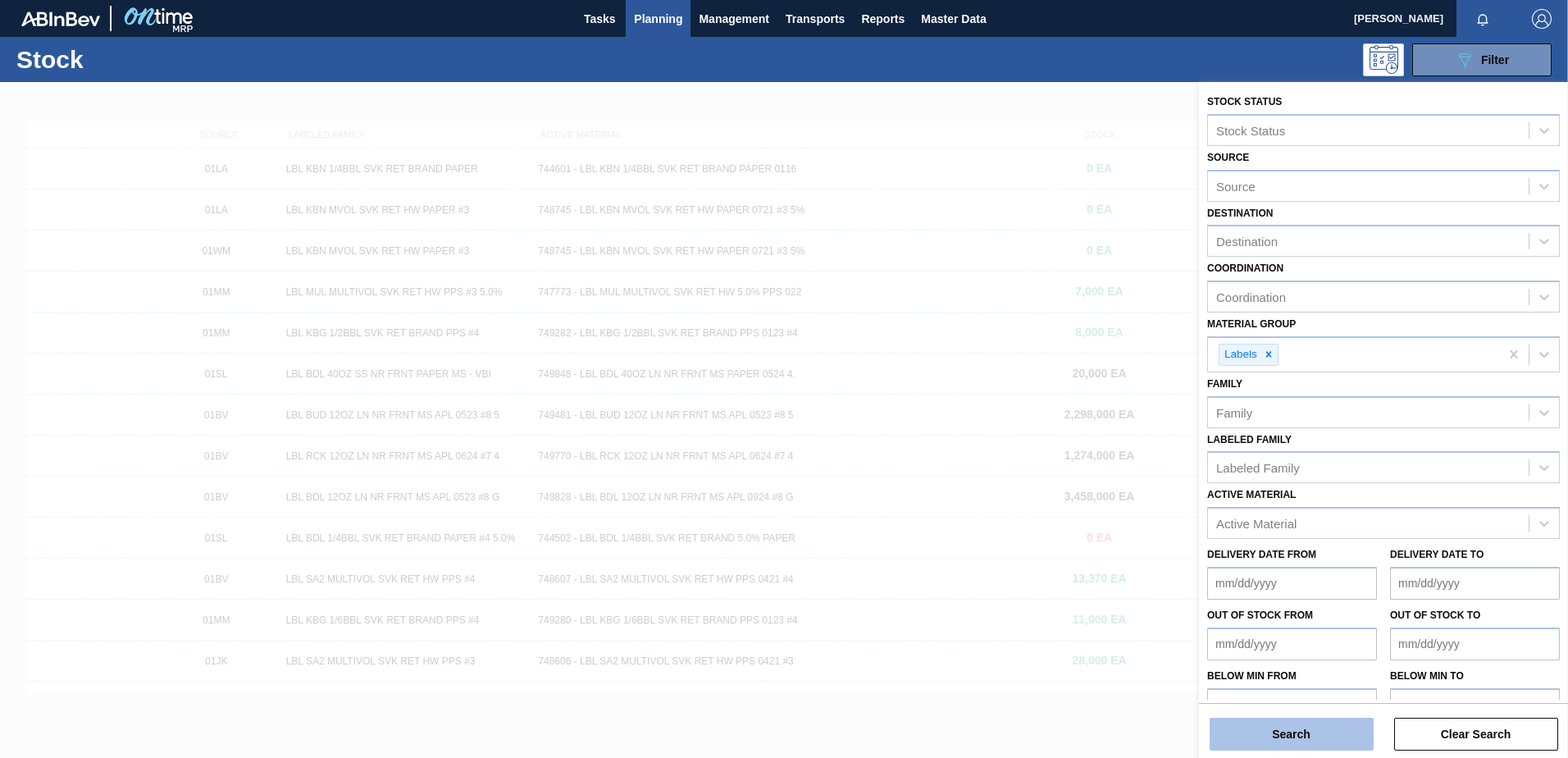
click at [1300, 737] on button "Search" at bounding box center [1292, 734] width 164 height 33
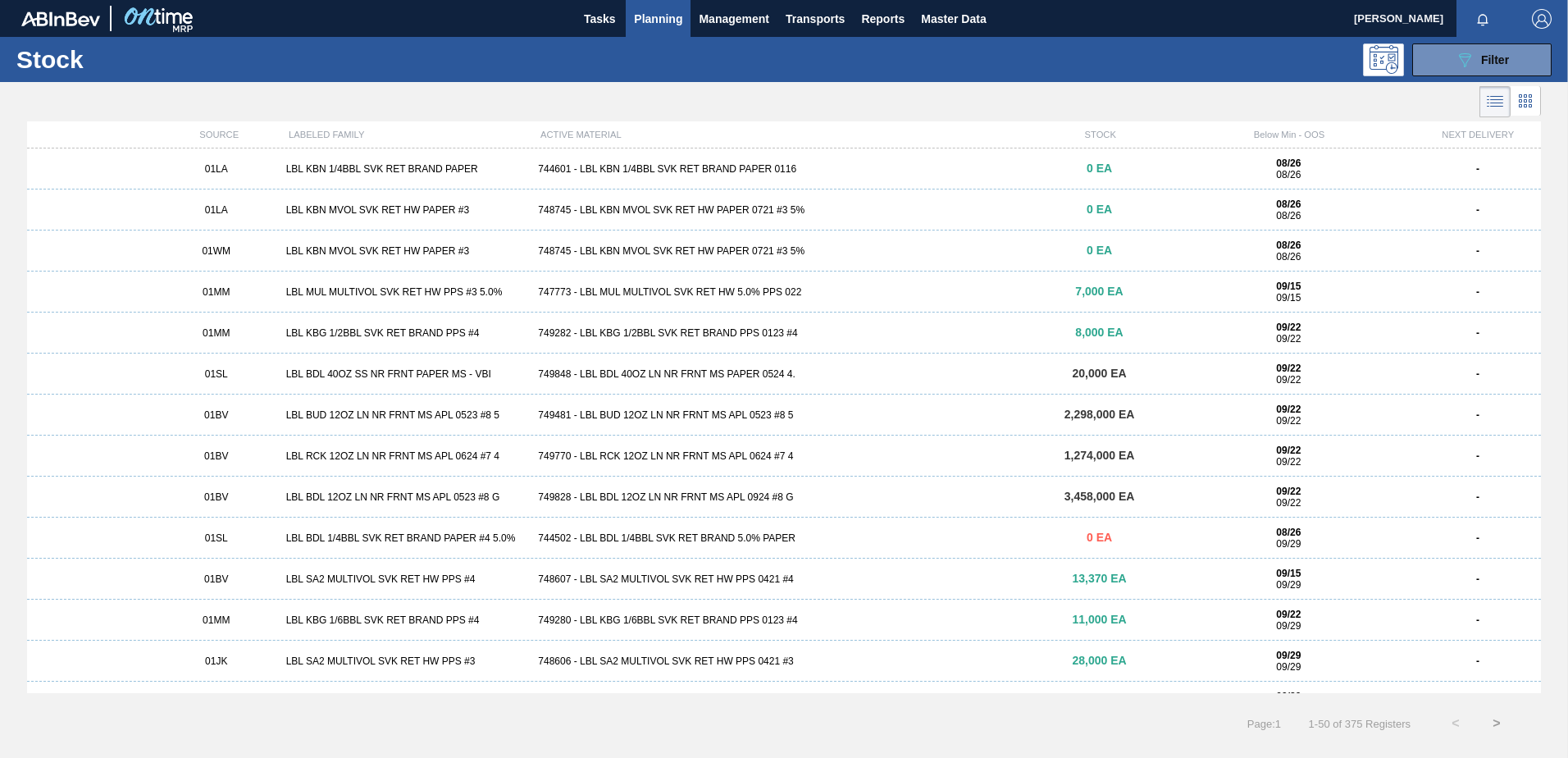
click at [413, 498] on div "LBL BDL 12OZ LN NR FRNT MS APL 0523 #8 G" at bounding box center [406, 497] width 253 height 12
